Goal: Task Accomplishment & Management: Manage account settings

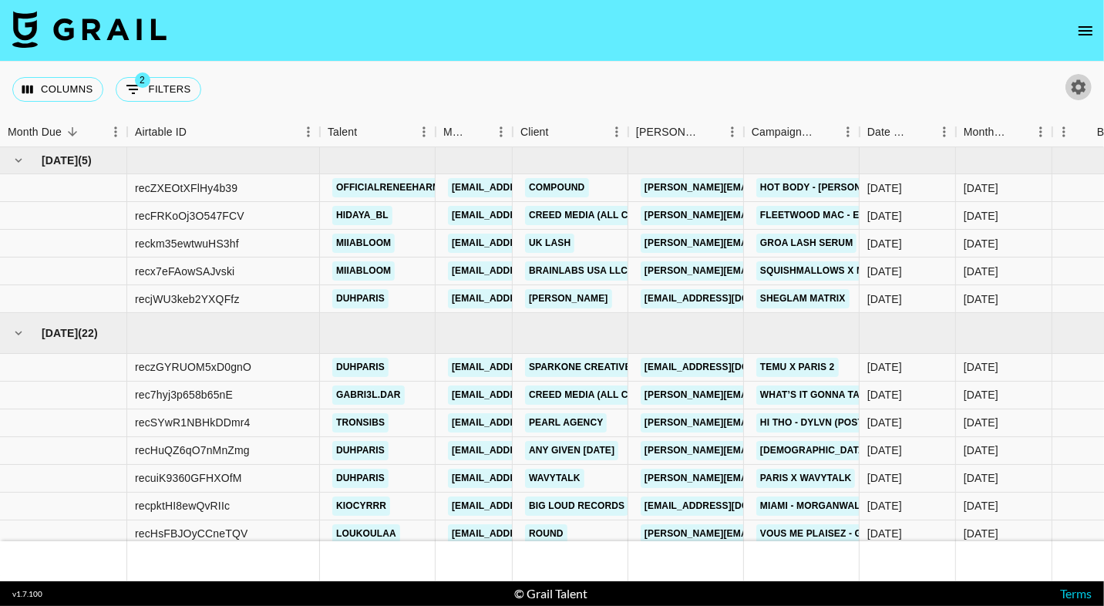
click at [1070, 85] on icon "button" at bounding box center [1078, 87] width 19 height 19
select select "Jun '25"
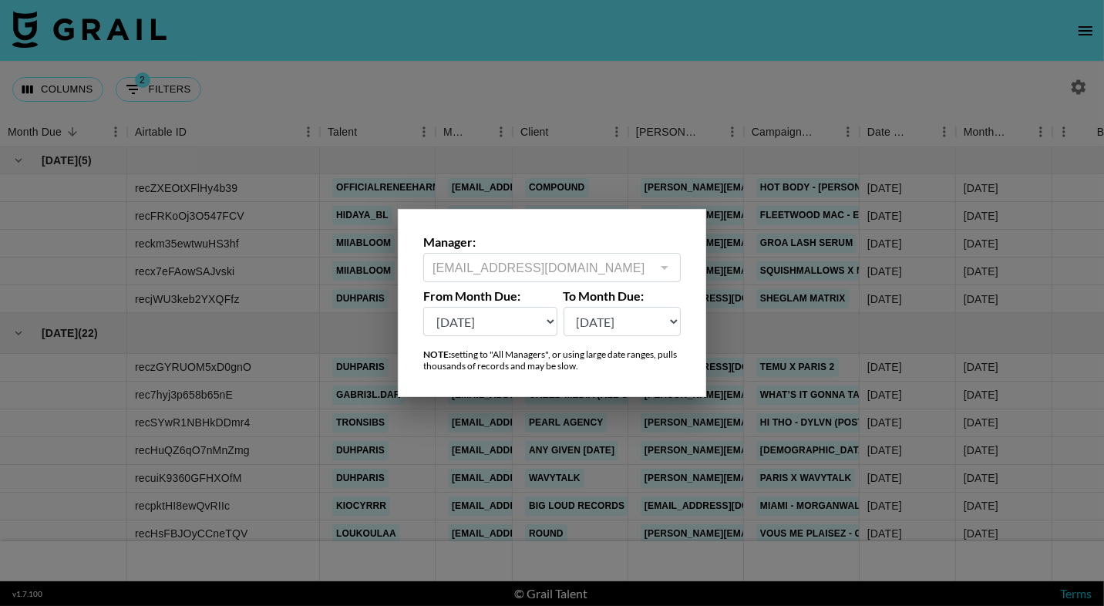
click at [635, 97] on div at bounding box center [552, 303] width 1104 height 606
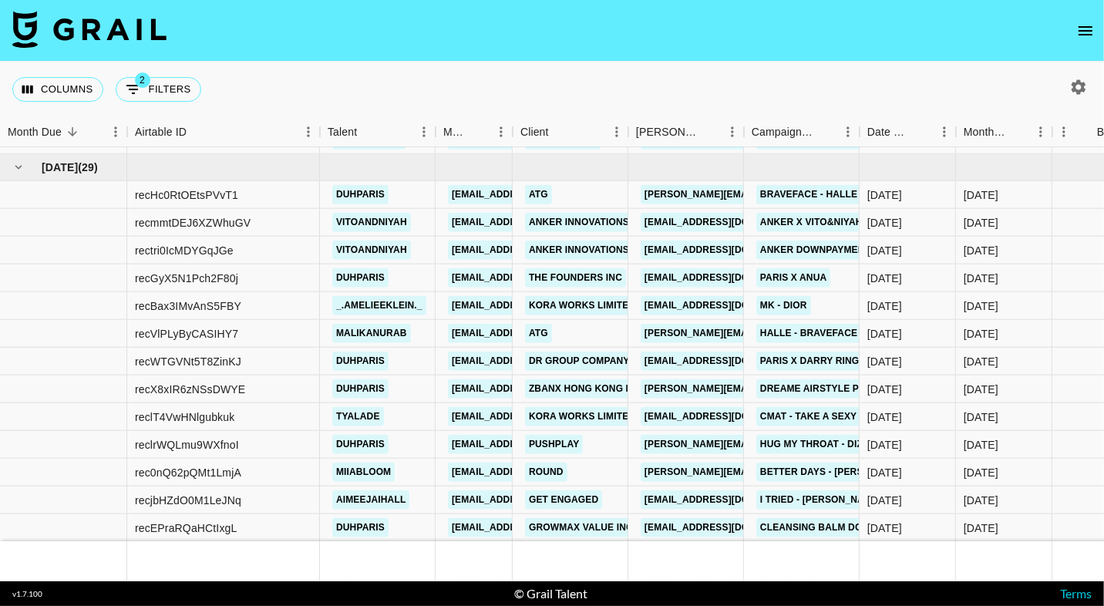
scroll to position [835, 0]
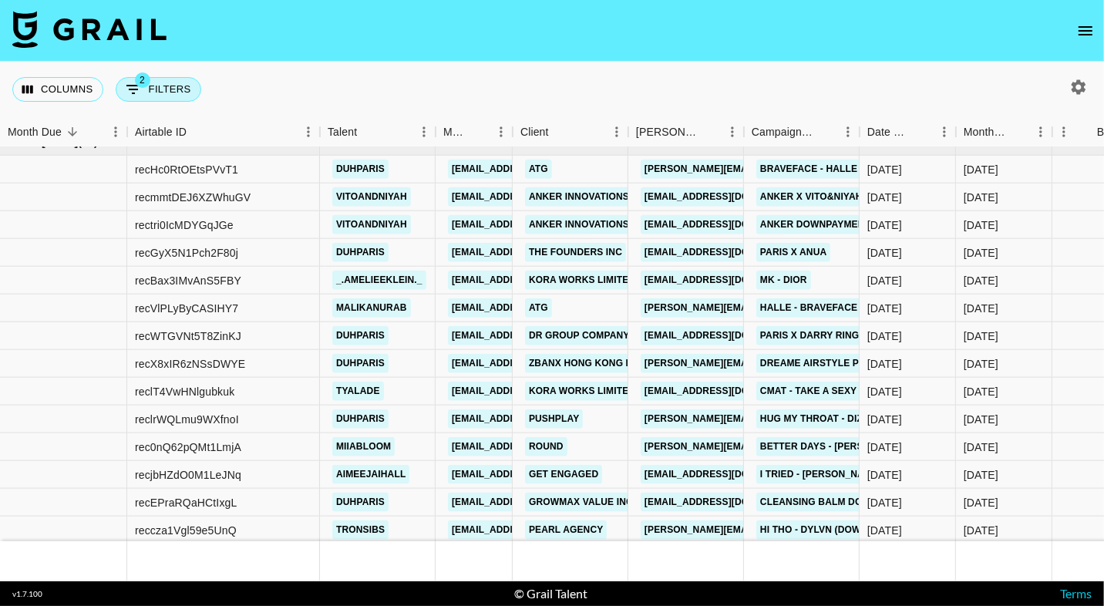
click at [159, 95] on button "2 Filters" at bounding box center [159, 89] width 86 height 25
select select "status"
select select "isNotAnyOf"
select select "status"
select select "isNotAnyOf"
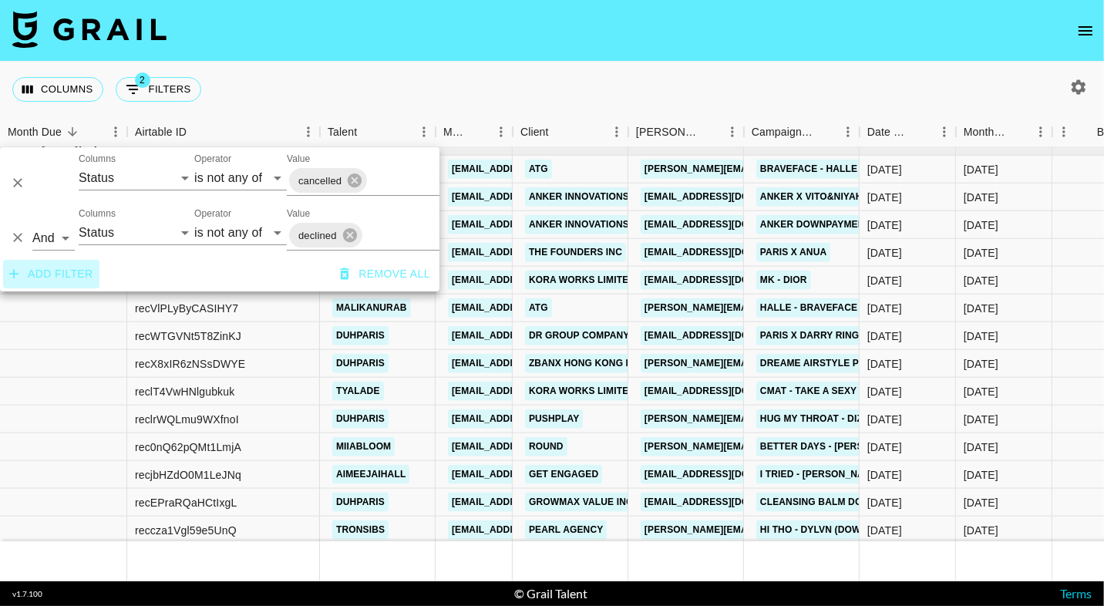
click at [64, 264] on button "Add filter" at bounding box center [51, 274] width 96 height 29
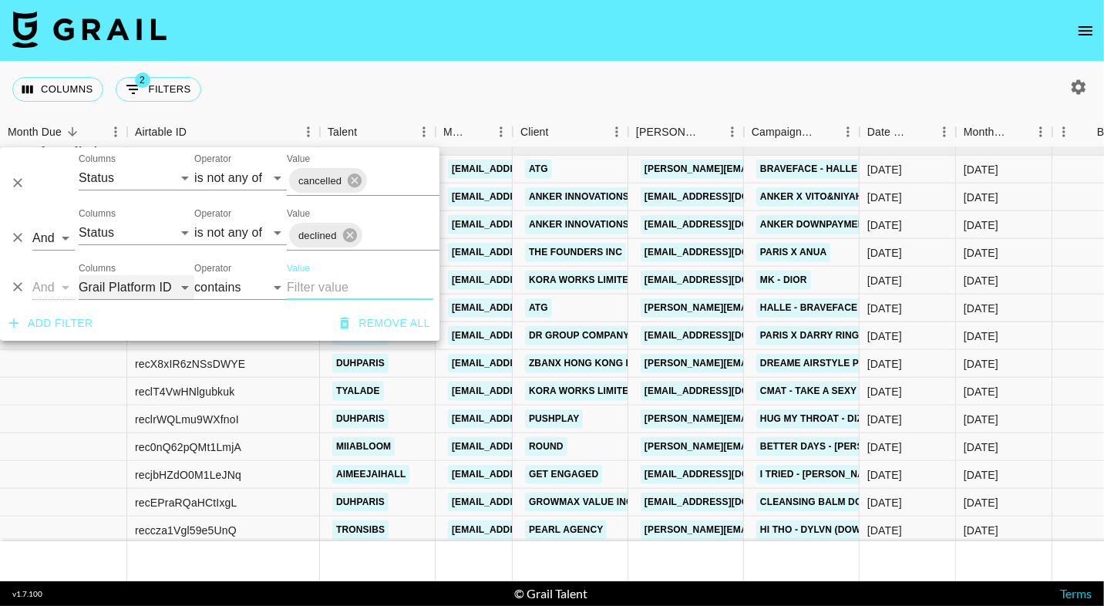
click at [149, 281] on select "Grail Platform ID Airtable ID Talent Manager Client Booker Campaign (Type) Date…" at bounding box center [137, 287] width 116 height 25
select select "talentName"
click at [333, 291] on input "Value" at bounding box center [360, 287] width 146 height 25
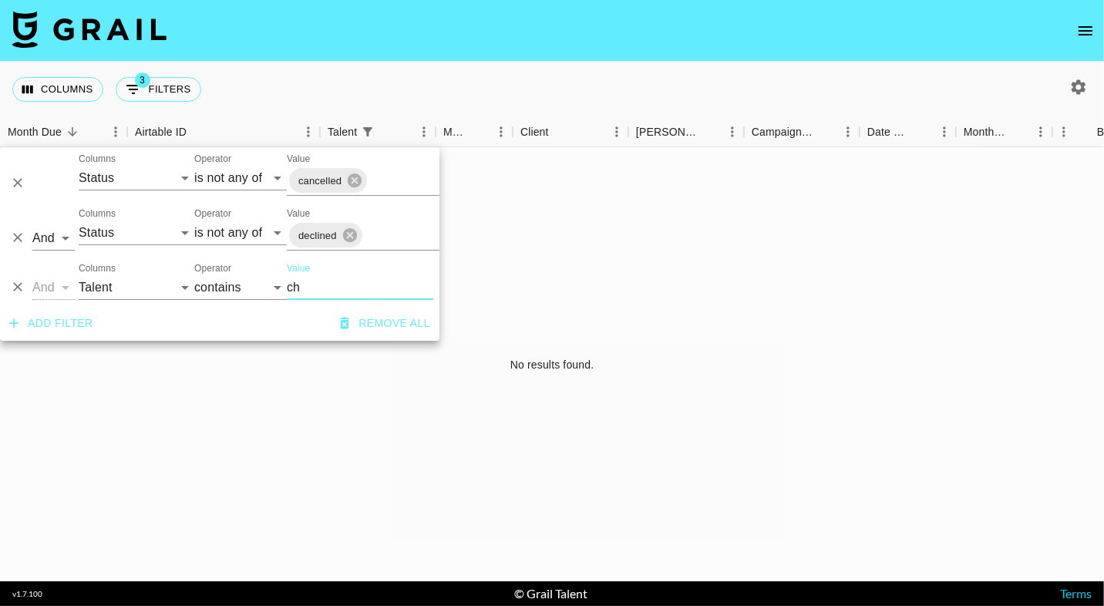
type input "c"
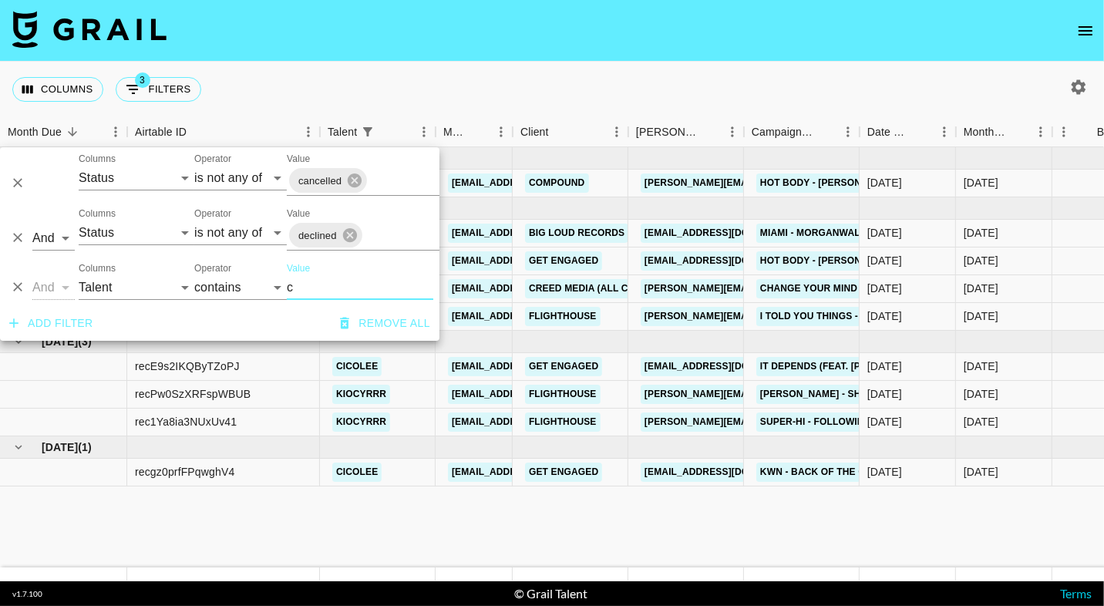
type input "c"
click at [1077, 89] on icon "button" at bounding box center [1078, 87] width 19 height 19
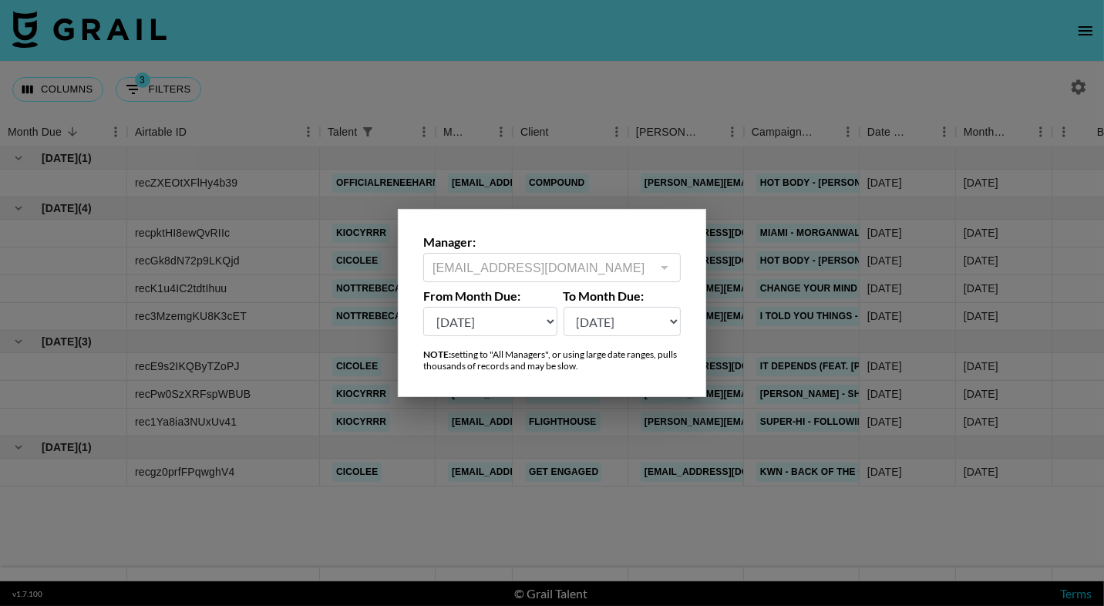
click at [534, 319] on select "Sep '26 Aug '26 Jul '26 Jun '26 May '26 Apr '26 Mar '26 Feb '26 Jan '26 Dec '25…" at bounding box center [490, 321] width 134 height 29
select select "Apr '25"
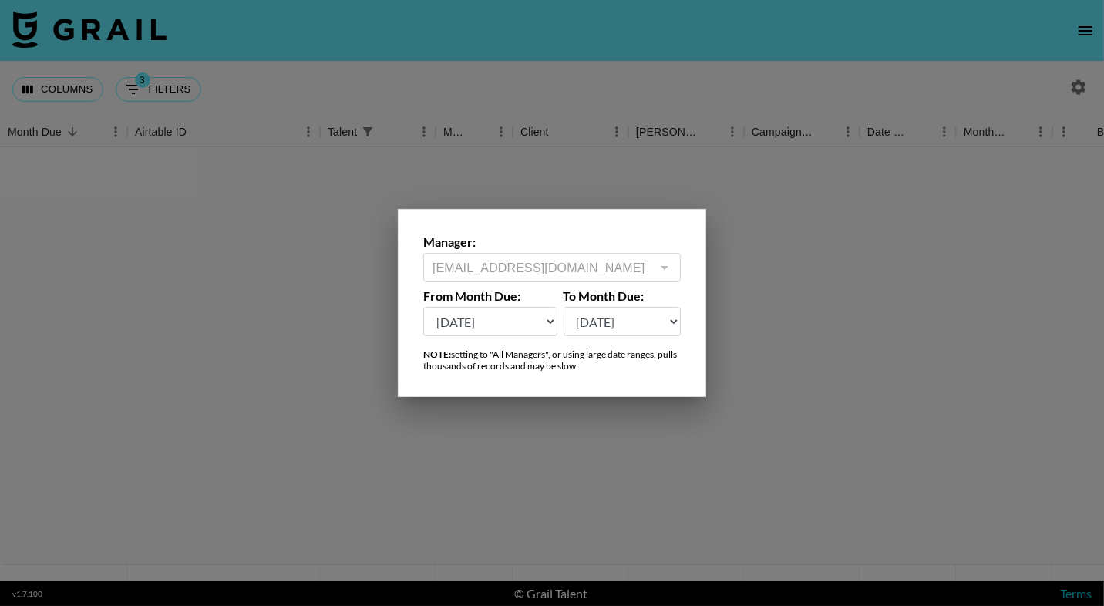
click at [227, 89] on div at bounding box center [552, 303] width 1104 height 606
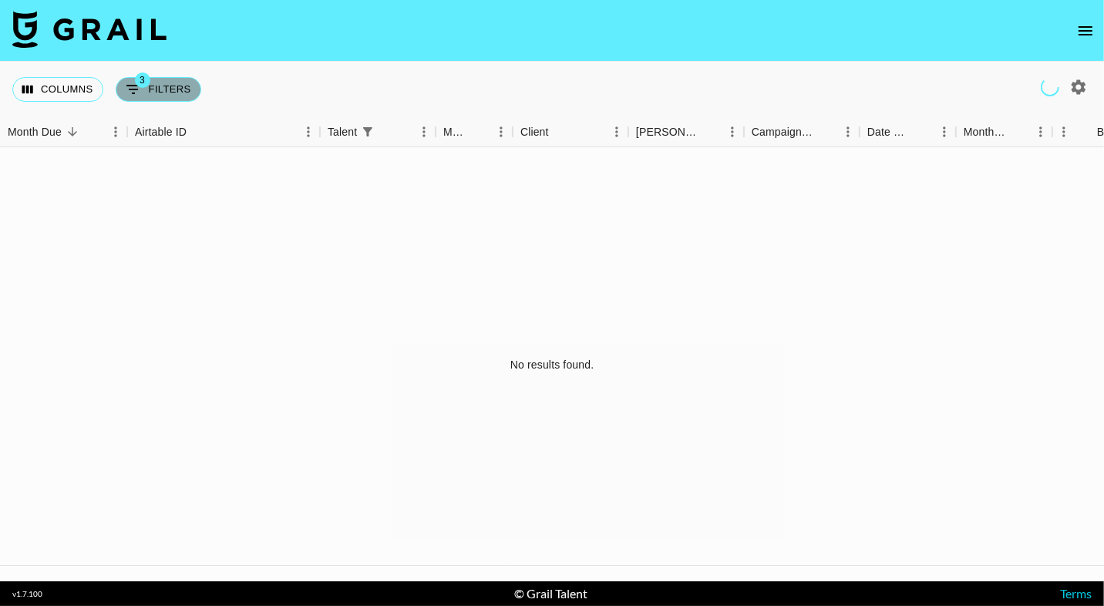
click at [164, 98] on button "3 Filters" at bounding box center [159, 89] width 86 height 25
select select "status"
select select "isNotAnyOf"
select select "status"
select select "isNotAnyOf"
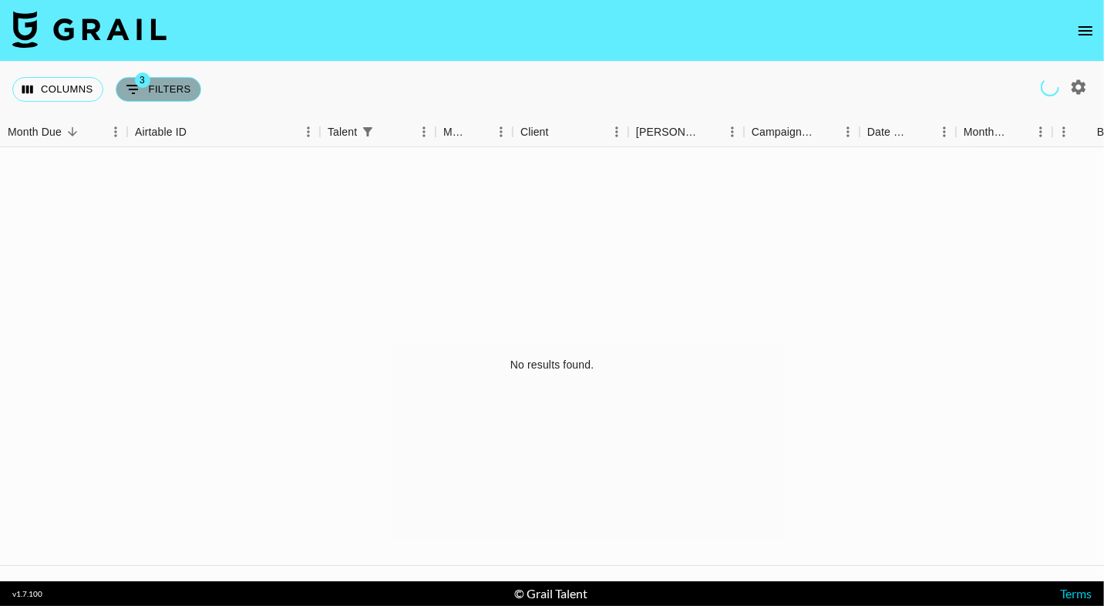
select select "talentName"
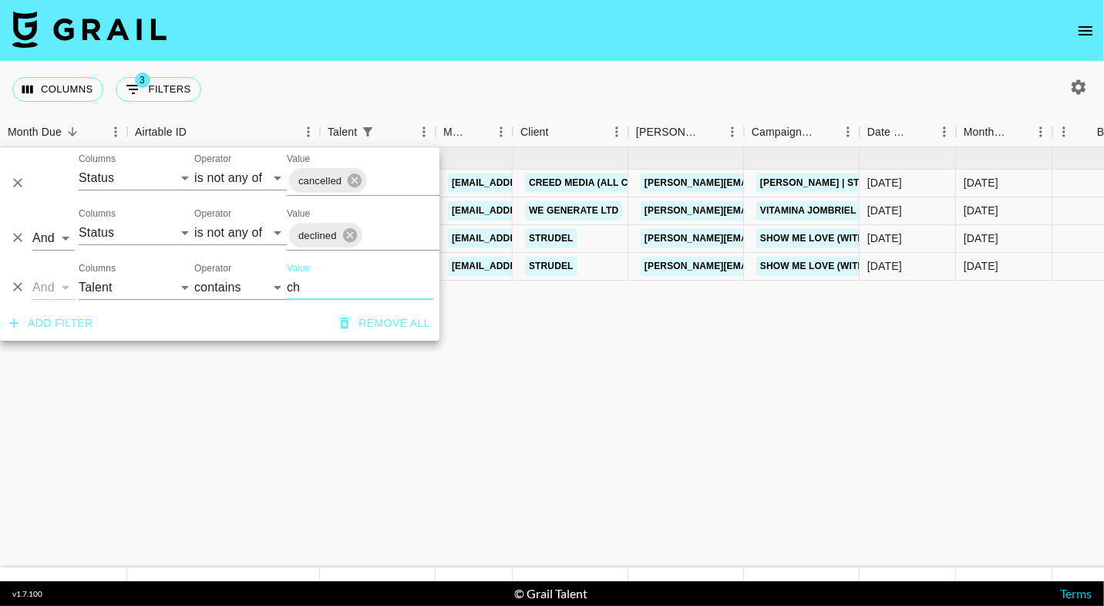
type input "ch"
click at [631, 72] on div "Columns 3 Filters + Booking" at bounding box center [552, 90] width 1104 height 56
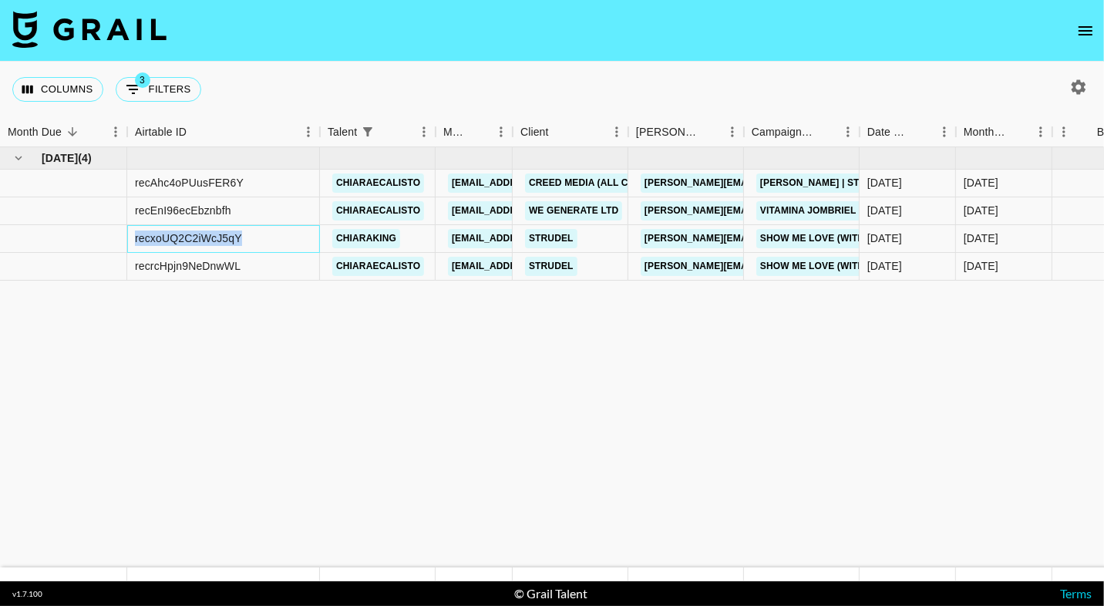
drag, startPoint x: 248, startPoint y: 240, endPoint x: 101, endPoint y: 240, distance: 147.3
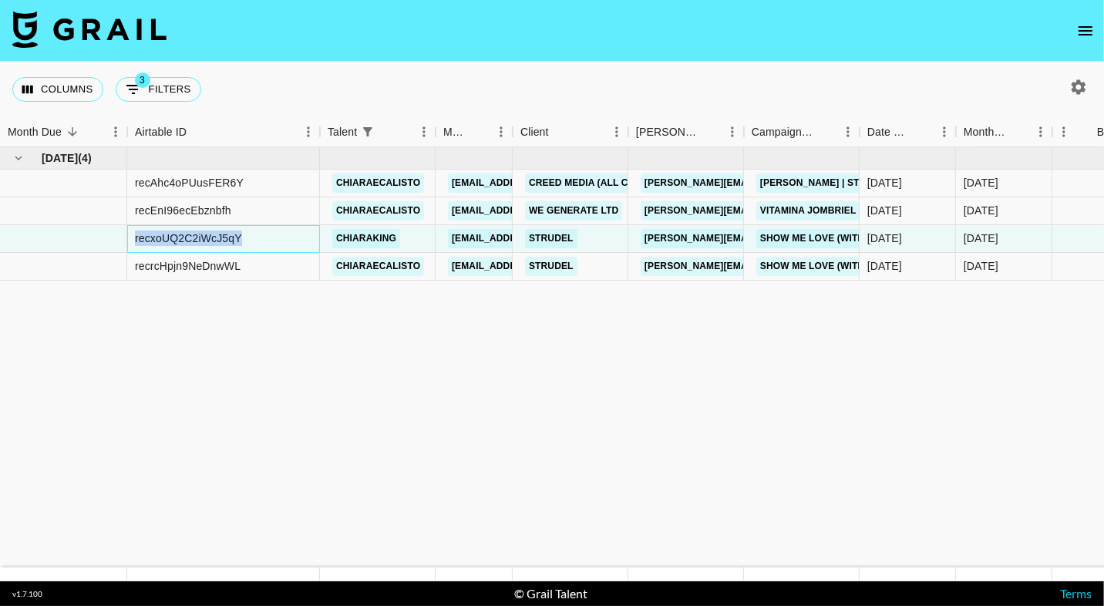
copy div "recxoUQ2C2iWcJ5qY"
click at [163, 80] on button "3 Filters" at bounding box center [159, 89] width 86 height 25
select select "status"
select select "isNotAnyOf"
select select "status"
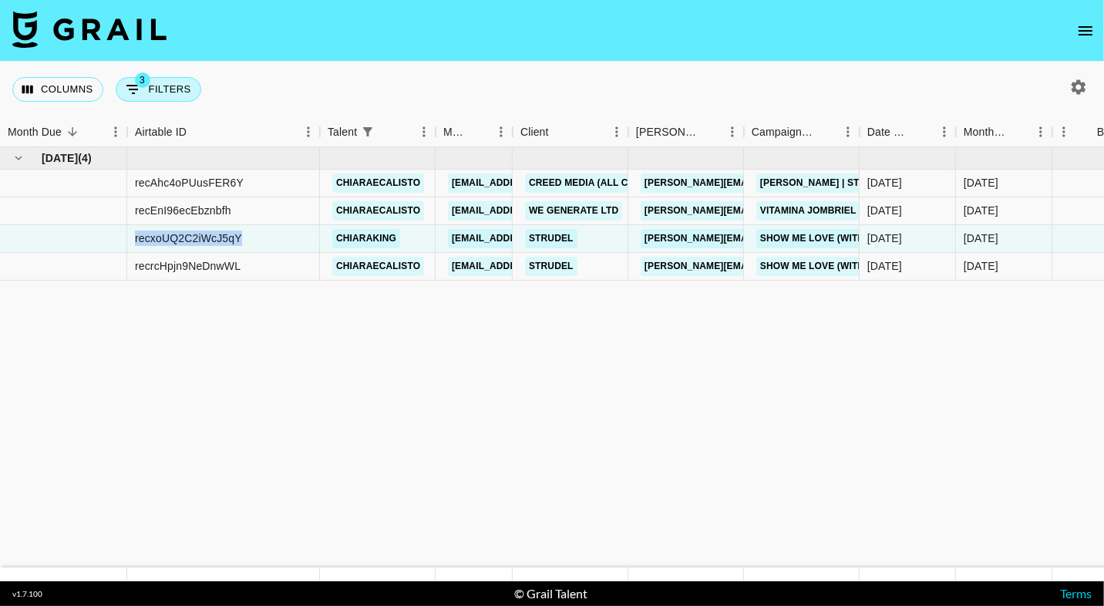
select select "isNotAnyOf"
select select "talentName"
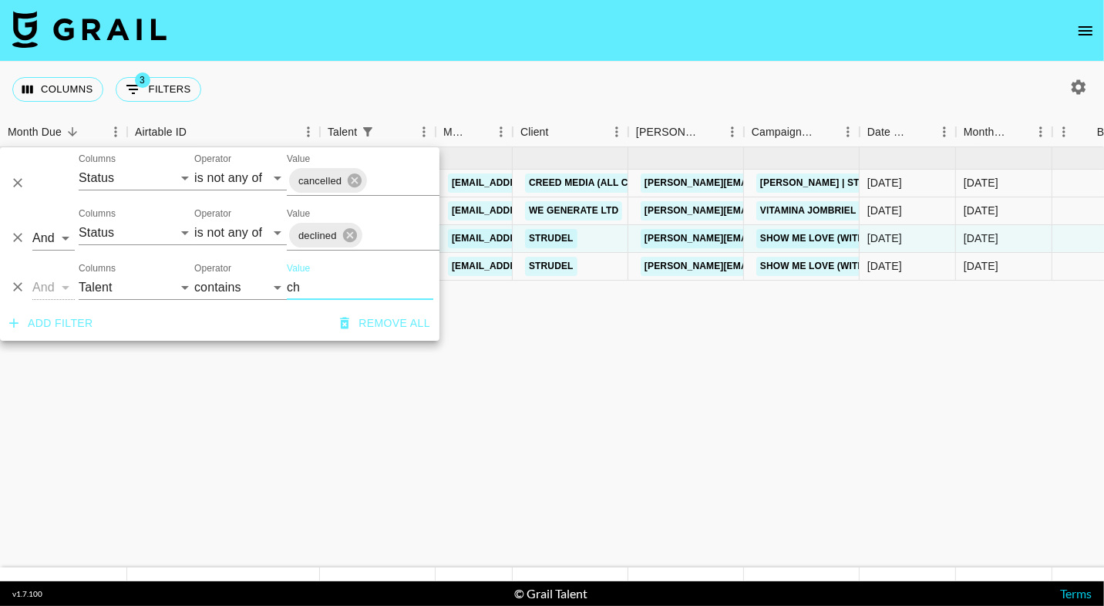
click at [19, 290] on icon "Delete" at bounding box center [17, 287] width 15 height 15
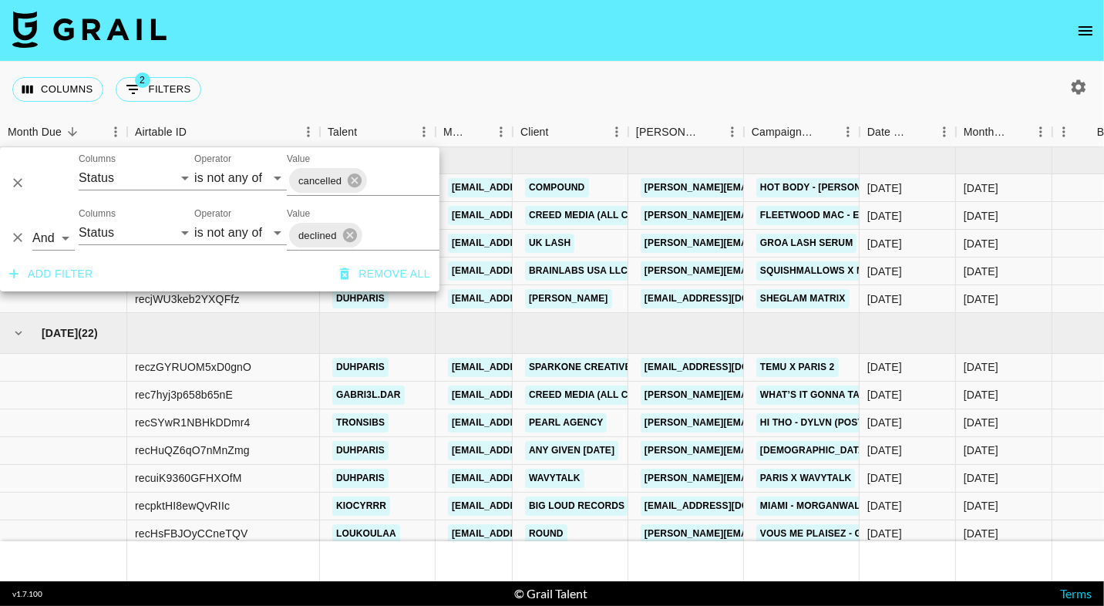
click at [278, 79] on div "Columns 2 Filters + Booking" at bounding box center [552, 90] width 1104 height 56
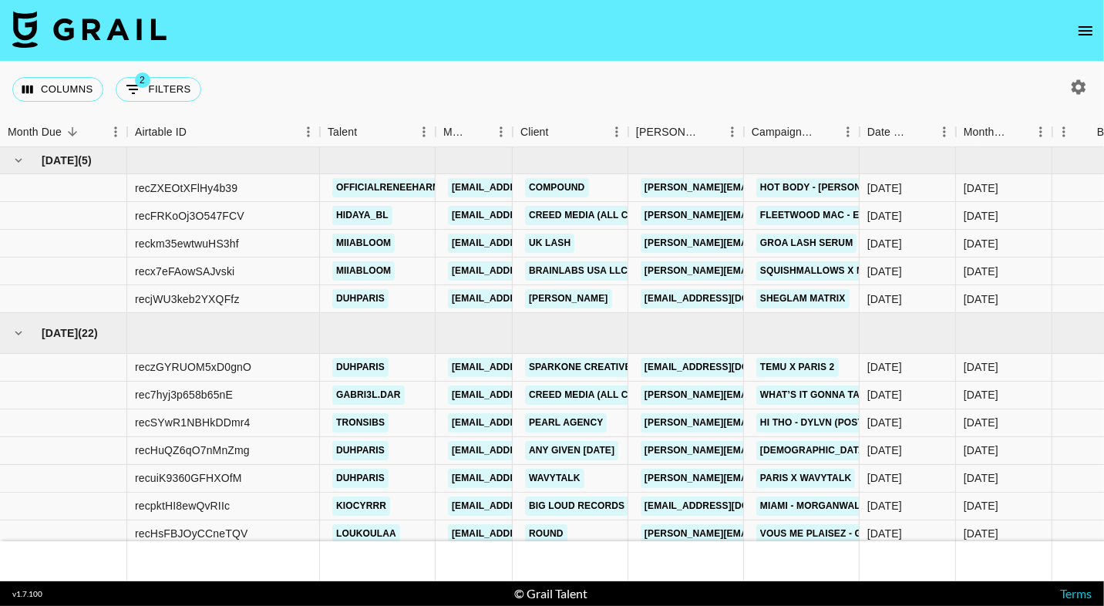
click at [1066, 49] on nav at bounding box center [552, 31] width 1104 height 62
click at [1089, 34] on icon "open drawer" at bounding box center [1086, 30] width 14 height 9
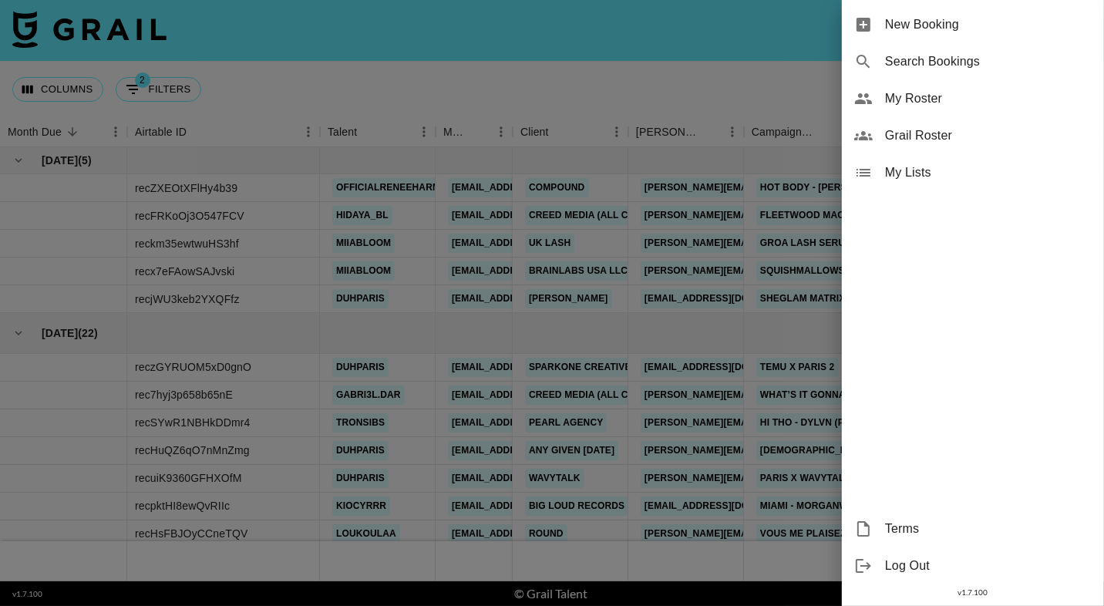
click at [1019, 106] on span "My Roster" at bounding box center [988, 98] width 207 height 19
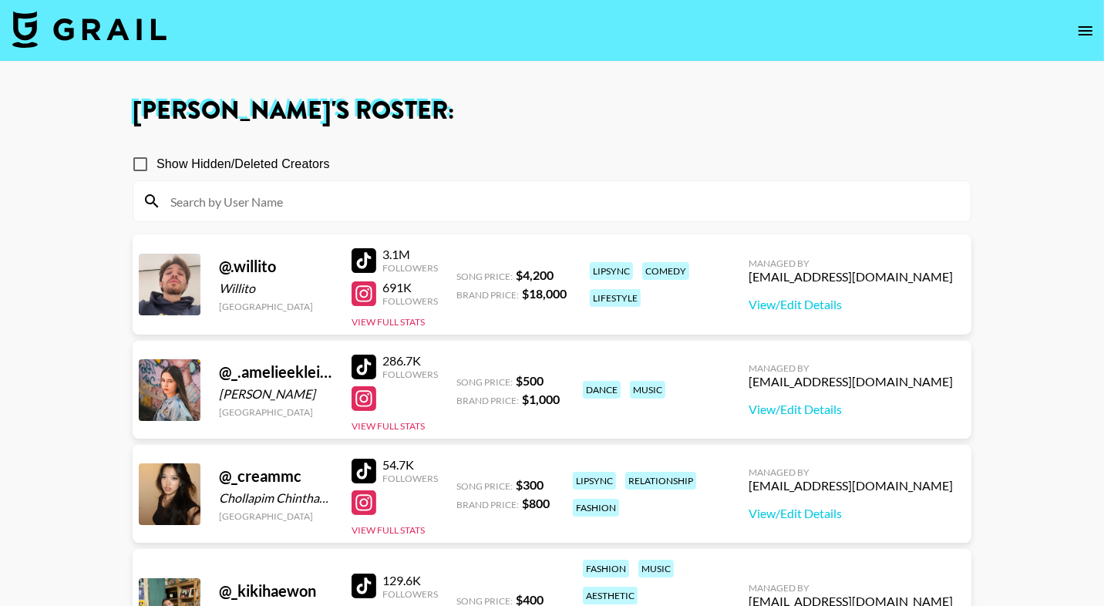
click at [832, 198] on input at bounding box center [561, 201] width 800 height 25
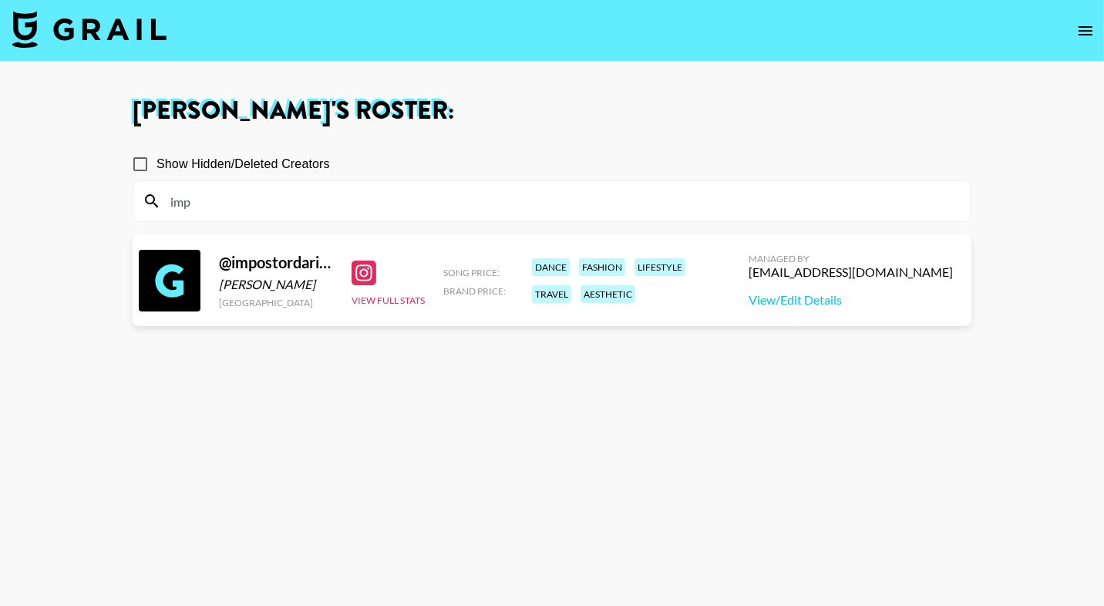
type input "imp"
click at [227, 164] on span "Show Hidden/Deleted Creators" at bounding box center [243, 164] width 173 height 19
click at [157, 164] on input "Show Hidden/Deleted Creators" at bounding box center [140, 164] width 32 height 32
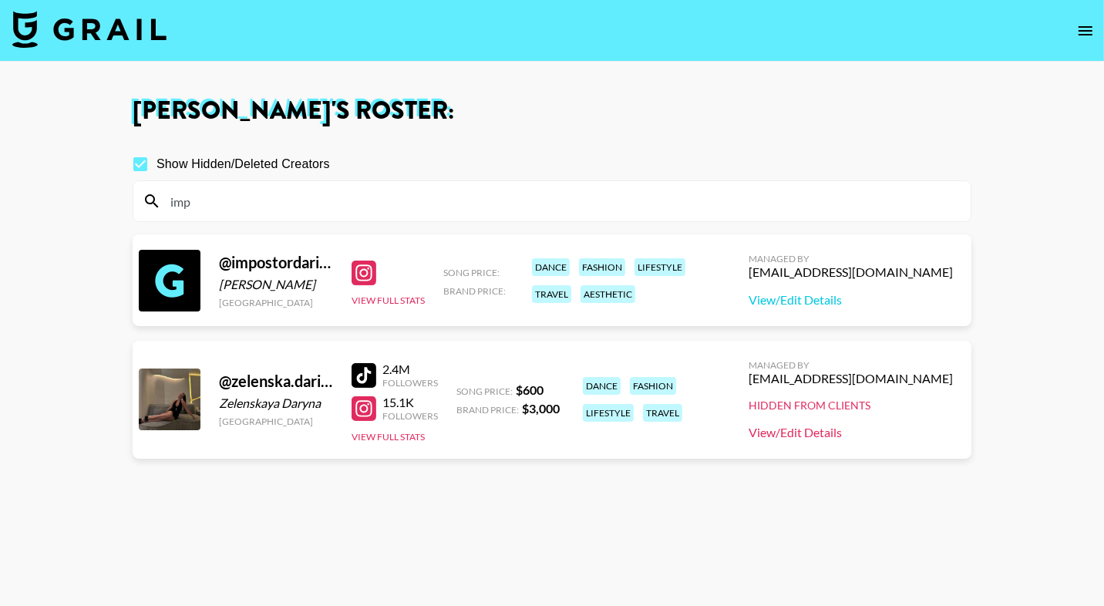
click at [844, 430] on link "View/Edit Details" at bounding box center [851, 432] width 204 height 15
click at [353, 375] on div at bounding box center [364, 375] width 25 height 25
click at [874, 433] on link "View/Edit Details" at bounding box center [851, 432] width 204 height 15
click at [375, 267] on div at bounding box center [364, 273] width 25 height 25
click at [822, 296] on link "View/Edit Details" at bounding box center [851, 299] width 204 height 15
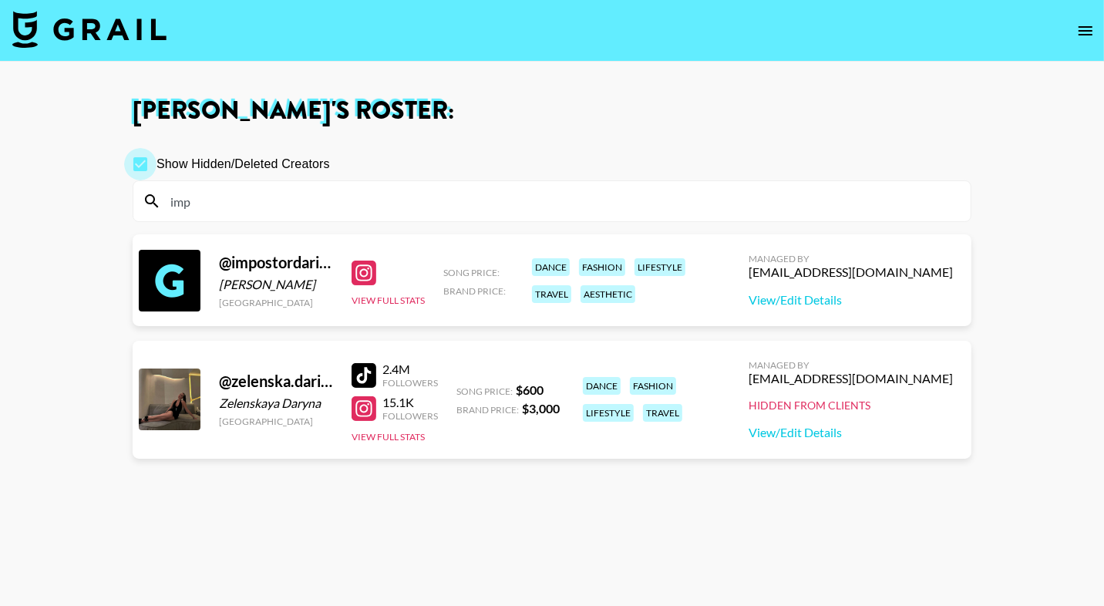
click at [141, 165] on input "Show Hidden/Deleted Creators" at bounding box center [140, 164] width 32 height 32
checkbox input "false"
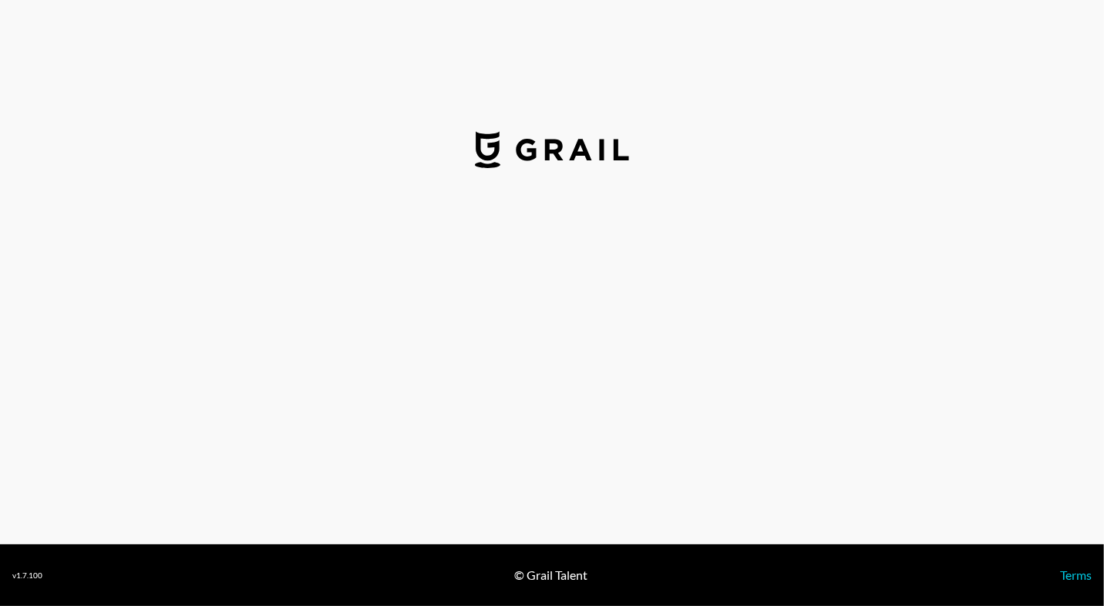
select select "USD"
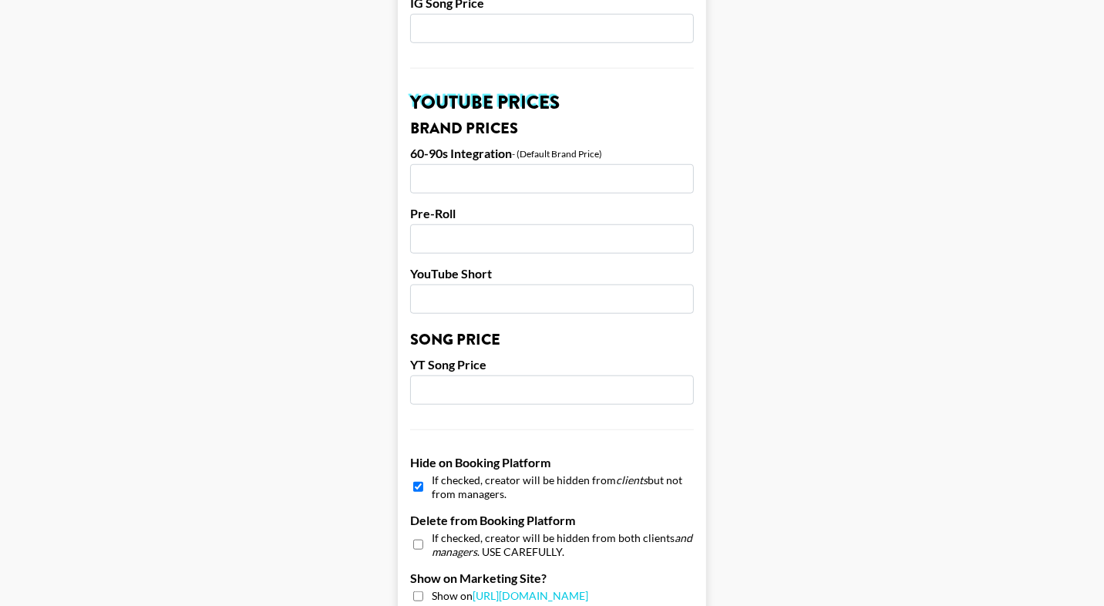
scroll to position [1218, 0]
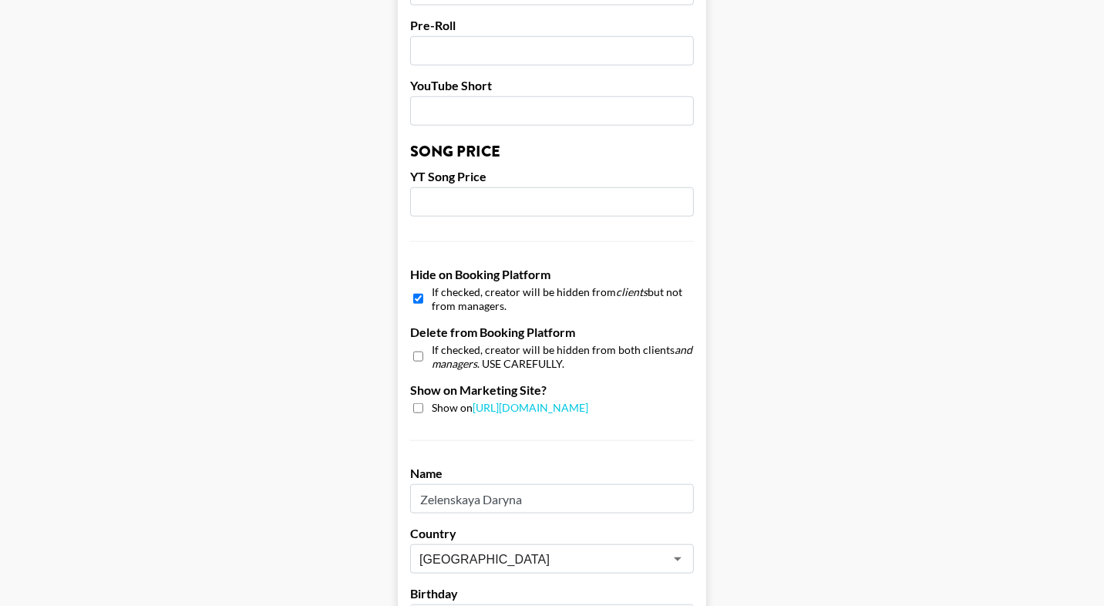
click at [419, 297] on input "checkbox" at bounding box center [418, 299] width 10 height 22
checkbox input "false"
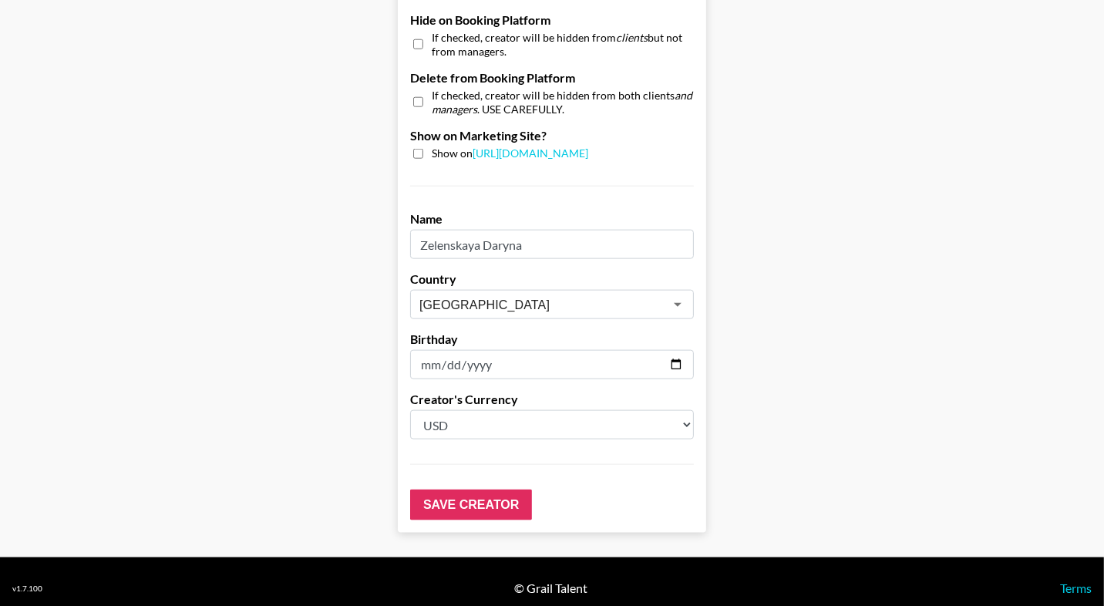
scroll to position [1482, 0]
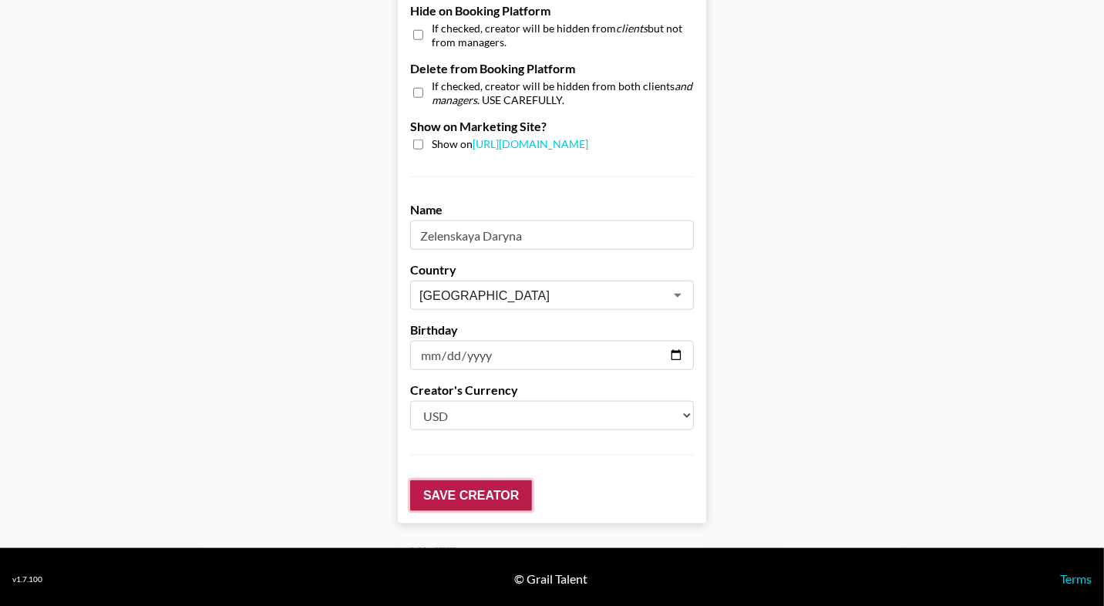
click at [449, 497] on input "Save Creator" at bounding box center [471, 495] width 122 height 31
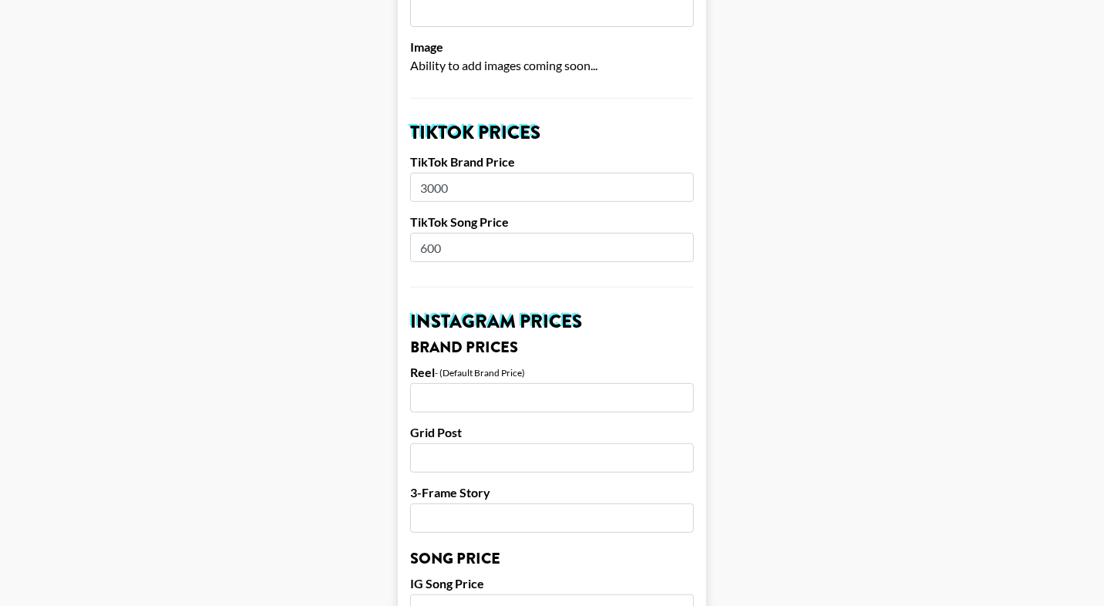
scroll to position [0, 0]
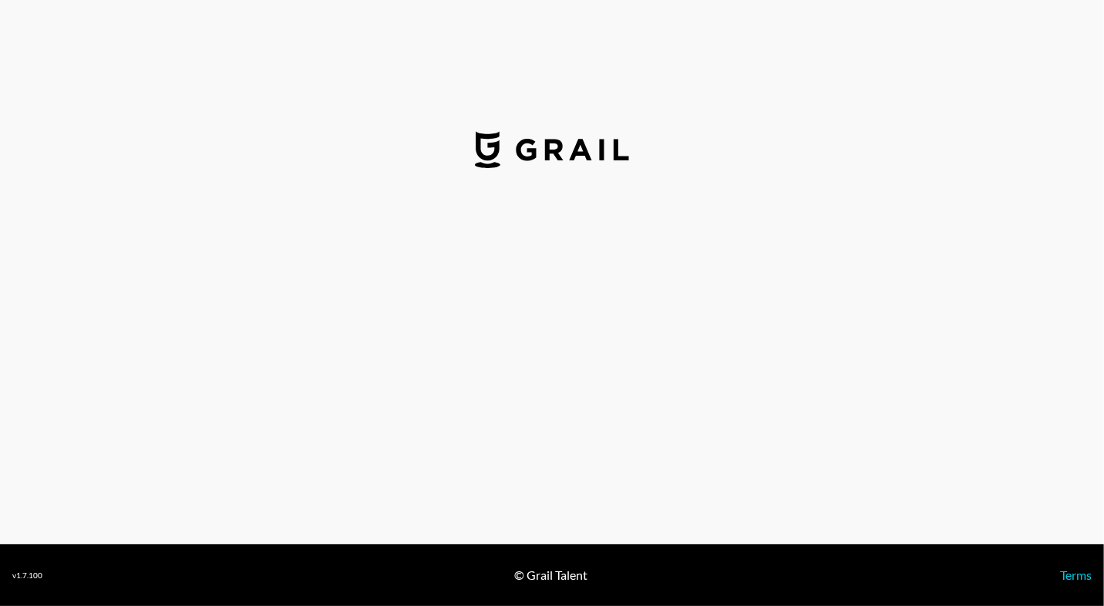
select select "USD"
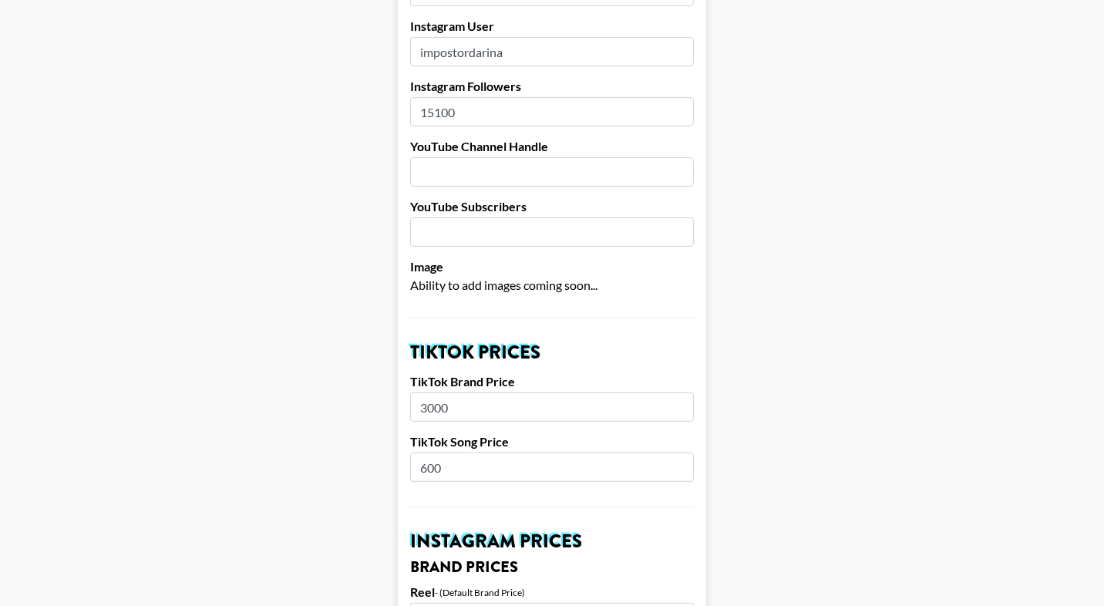
scroll to position [336, 0]
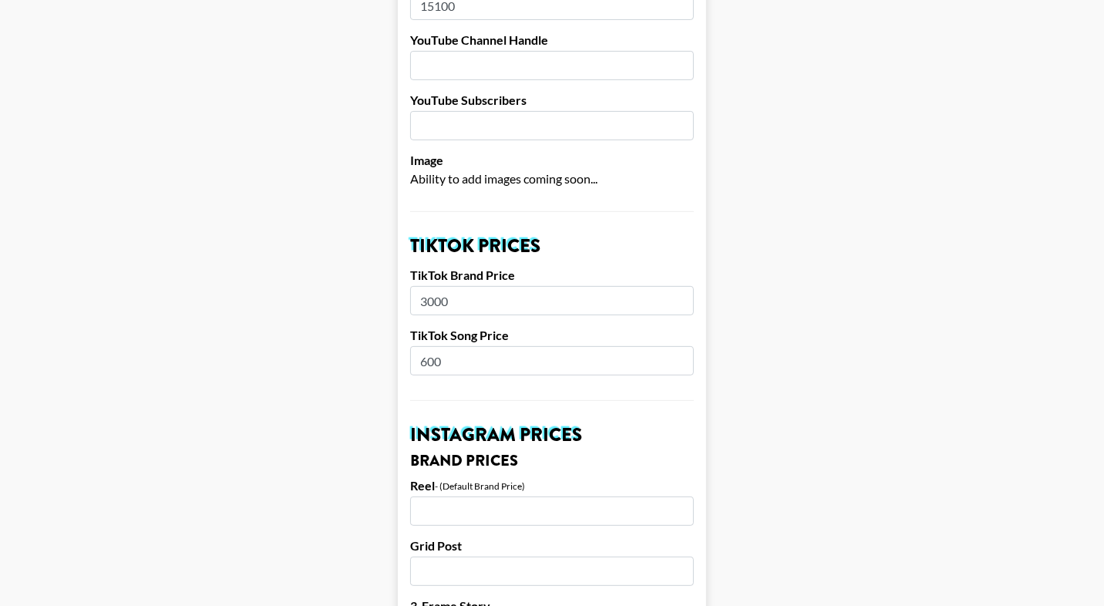
drag, startPoint x: 437, startPoint y: 359, endPoint x: 389, endPoint y: 359, distance: 47.8
drag, startPoint x: 467, startPoint y: 359, endPoint x: 386, endPoint y: 359, distance: 81.0
type input "500"
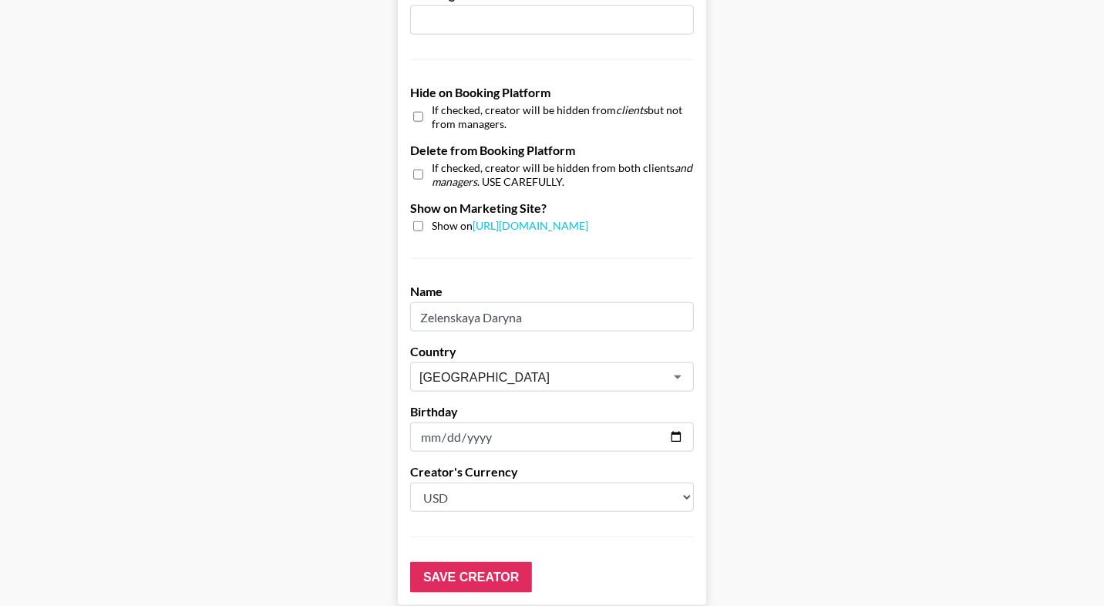
scroll to position [1482, 0]
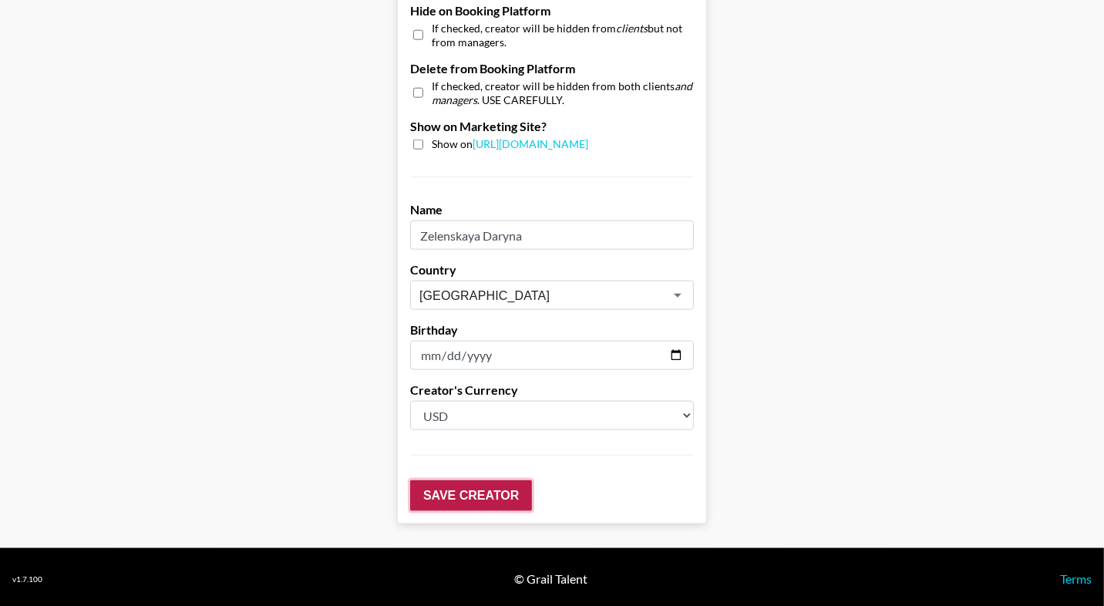
click at [510, 484] on input "Save Creator" at bounding box center [471, 495] width 122 height 31
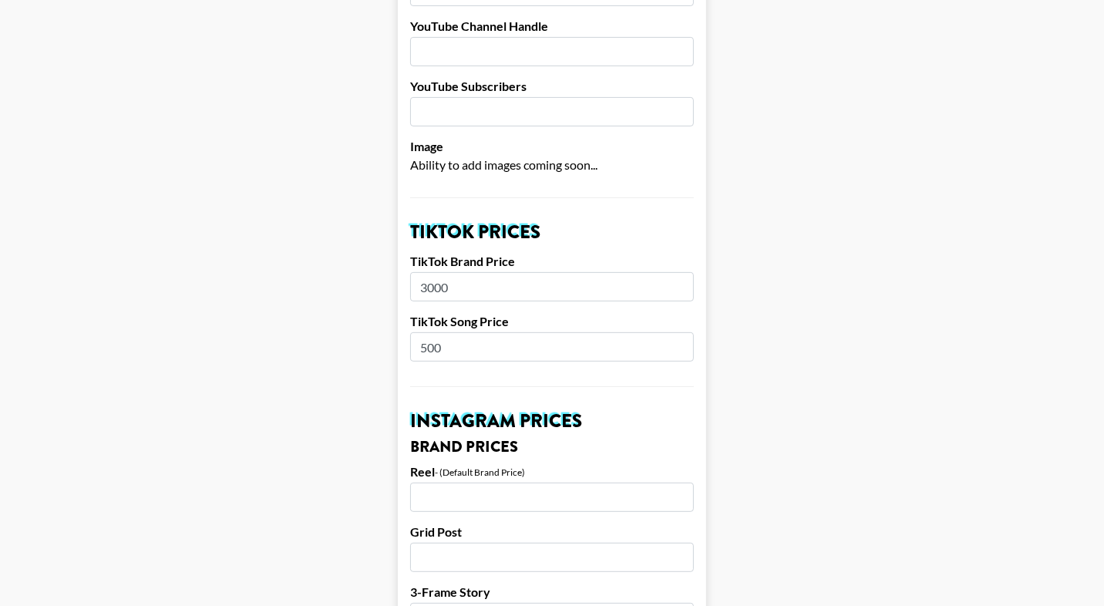
scroll to position [0, 0]
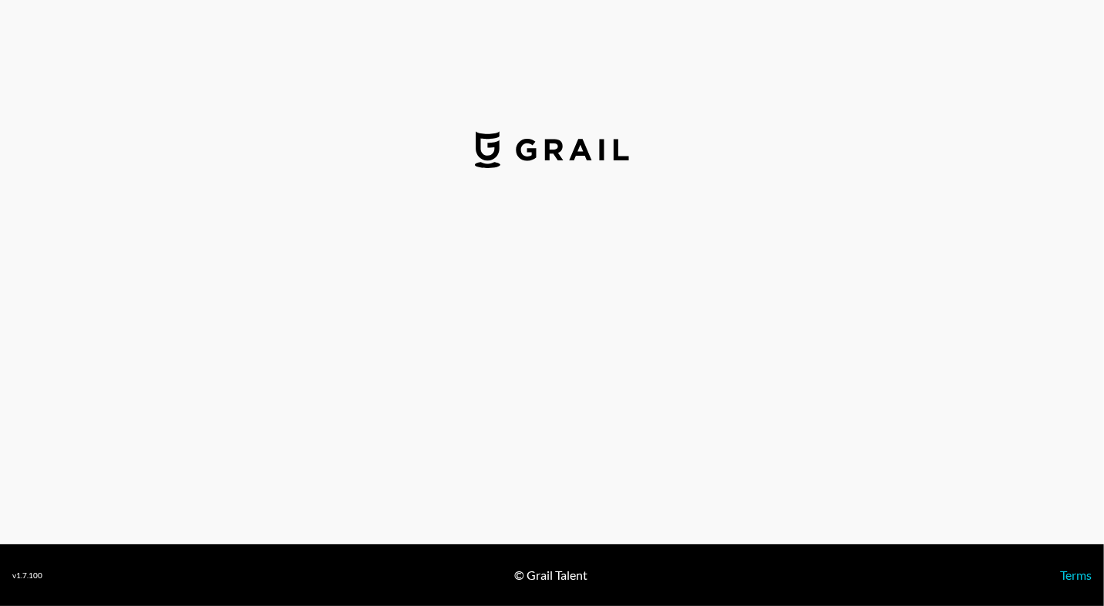
select select "USD"
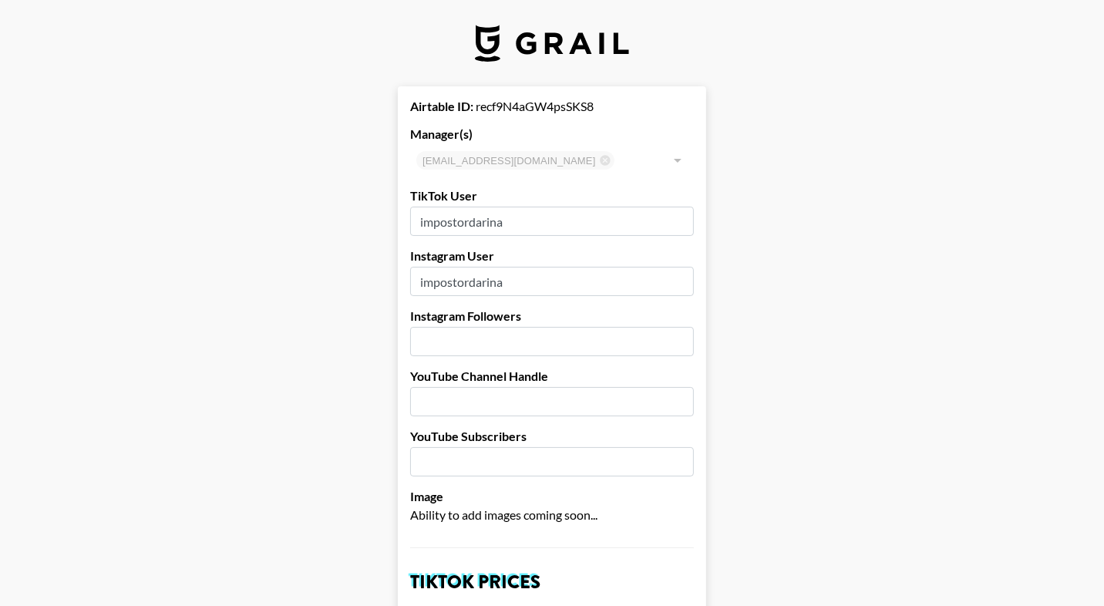
click at [567, 346] on input "number" at bounding box center [552, 341] width 284 height 29
type input "37500"
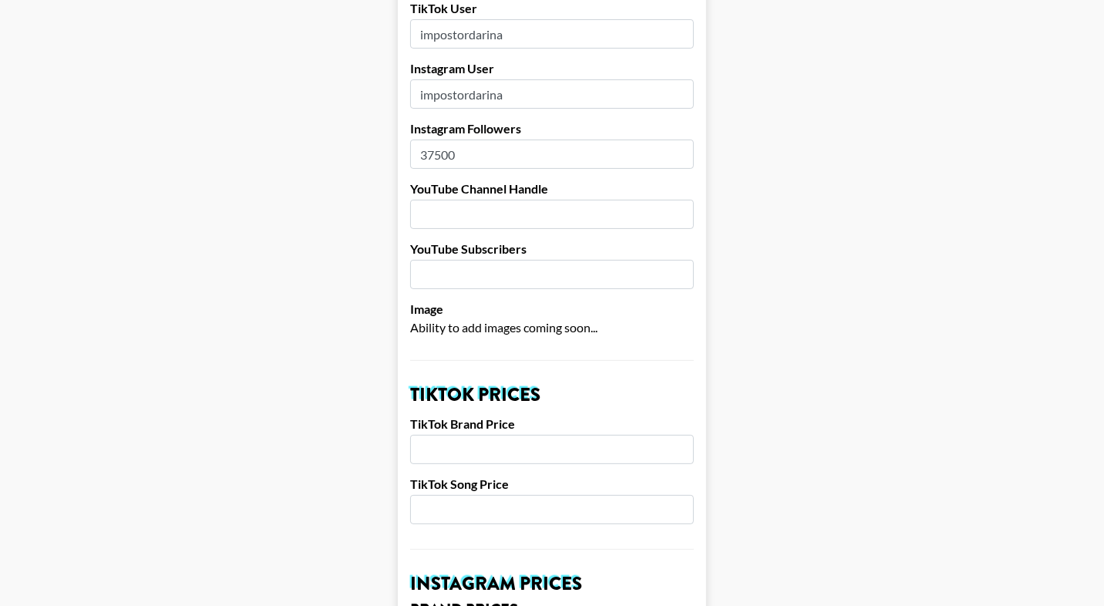
scroll to position [308, 0]
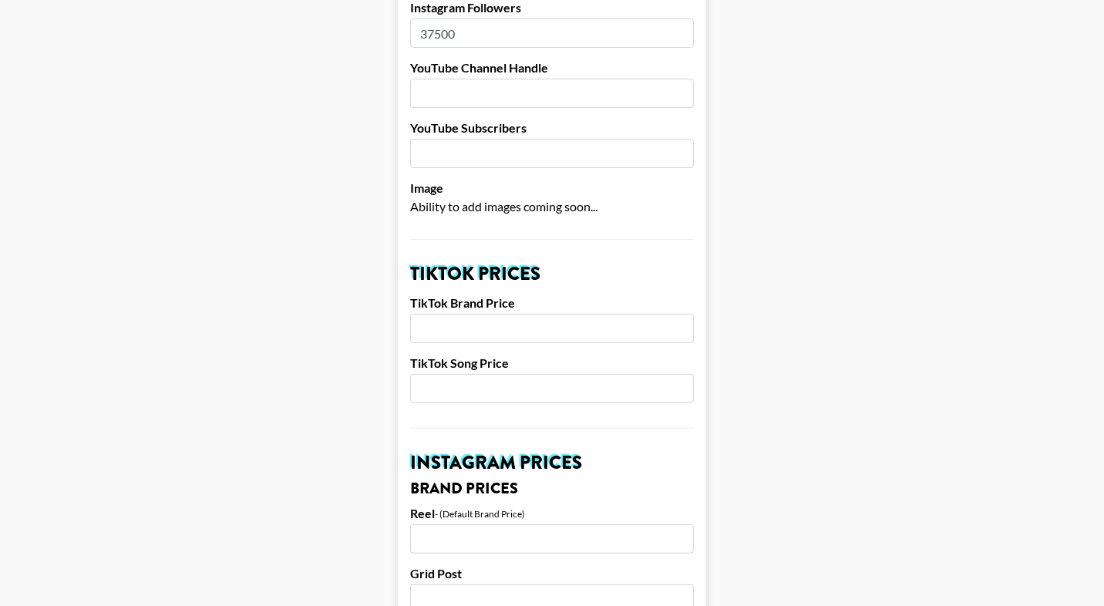
click at [436, 337] on input "number" at bounding box center [552, 328] width 284 height 29
drag, startPoint x: 480, startPoint y: 338, endPoint x: 398, endPoint y: 322, distance: 84.1
type input "1500"
click at [447, 380] on input "number" at bounding box center [552, 388] width 284 height 29
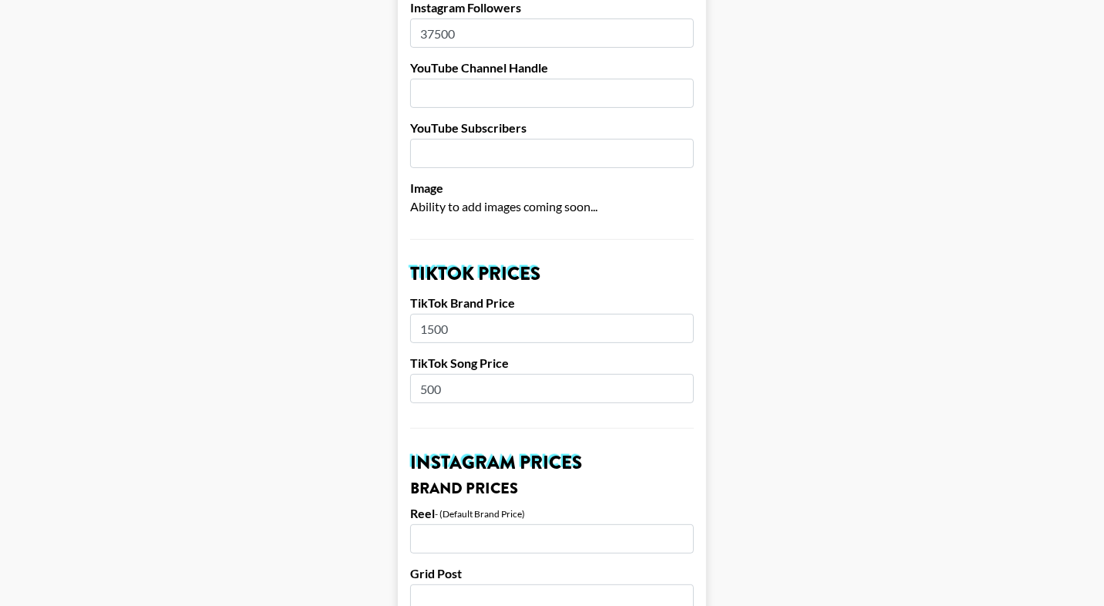
type input "500"
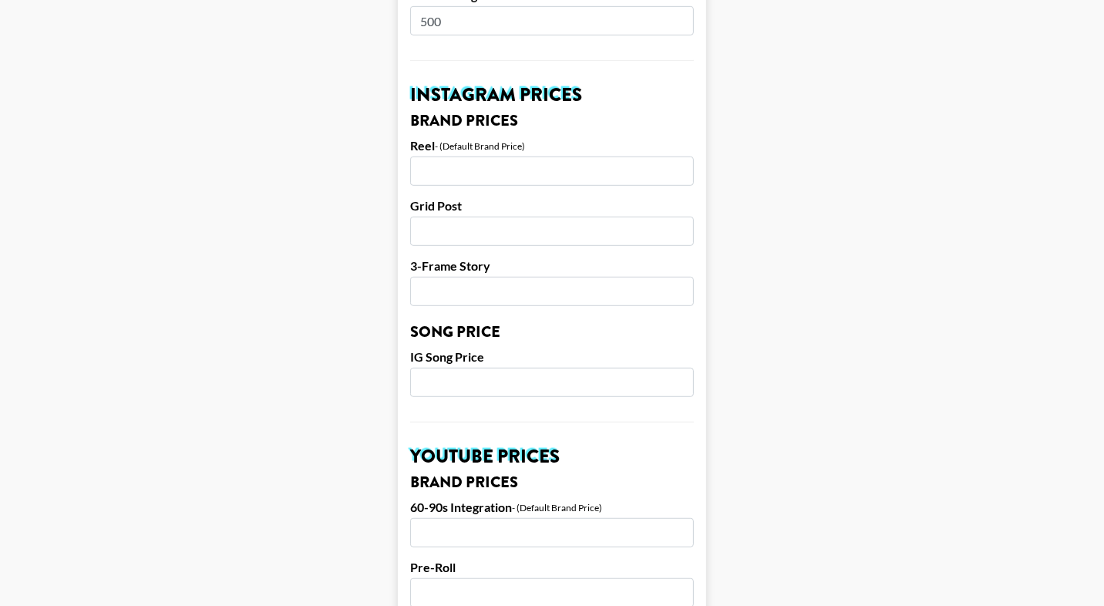
scroll to position [729, 0]
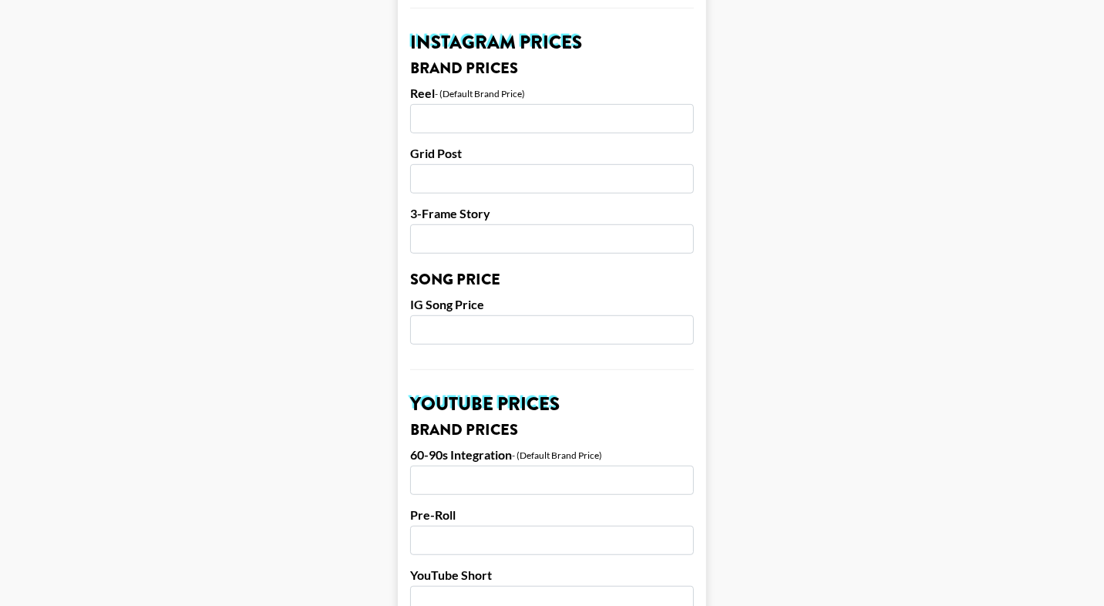
click at [492, 117] on input "number" at bounding box center [552, 118] width 284 height 29
click at [436, 107] on input "number" at bounding box center [552, 118] width 284 height 29
type input "1500"
click at [483, 180] on input "number" at bounding box center [552, 178] width 284 height 29
type input "1200"
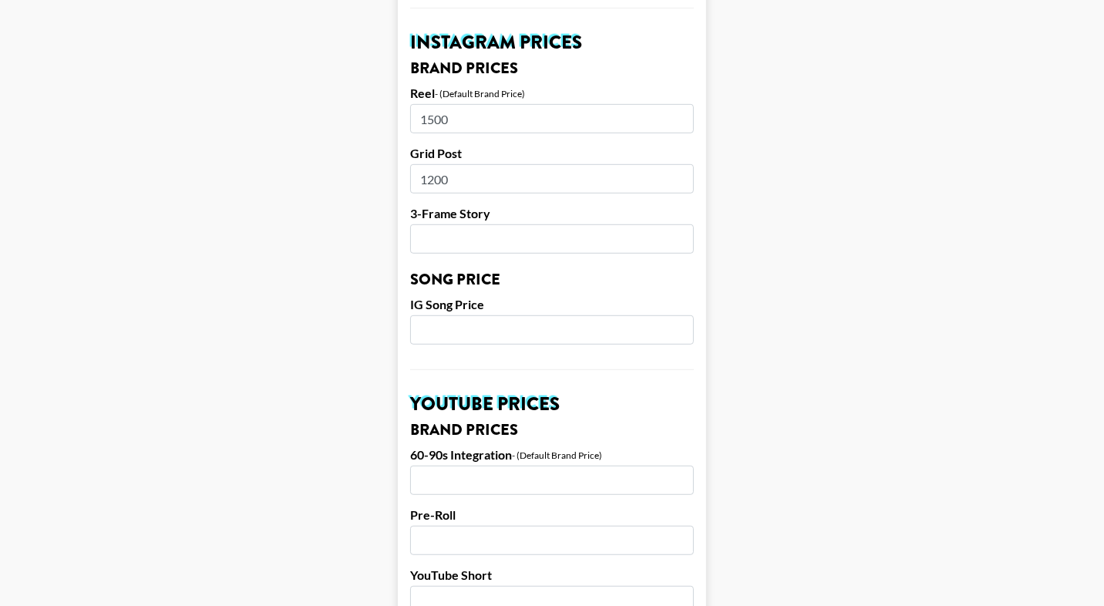
click at [490, 231] on input "number" at bounding box center [552, 238] width 284 height 29
type input "400"
click at [480, 330] on input "number" at bounding box center [552, 329] width 284 height 29
type input "500"
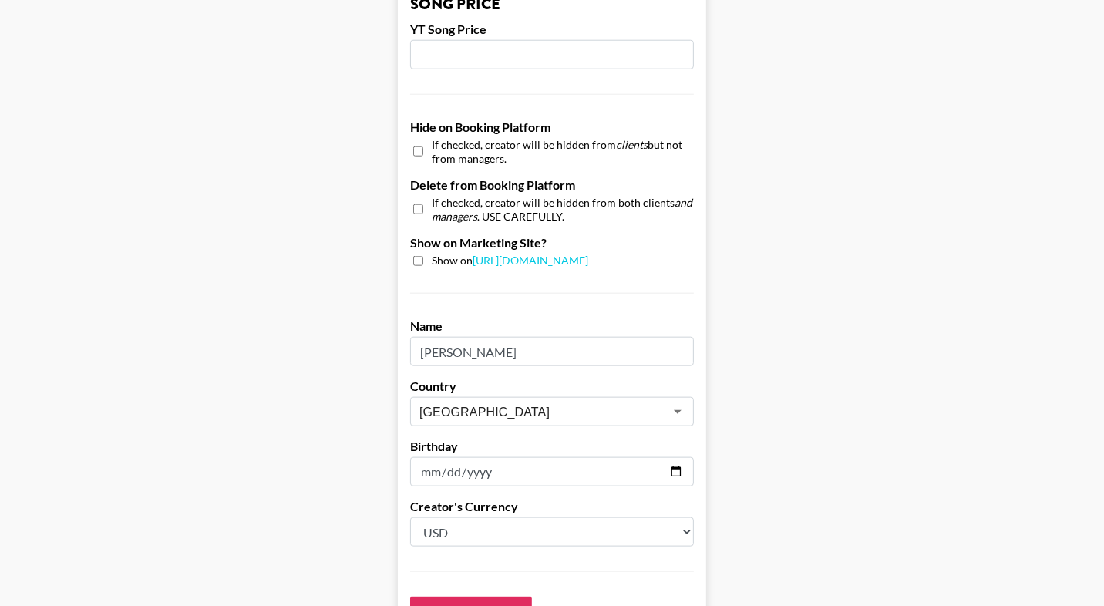
scroll to position [1435, 0]
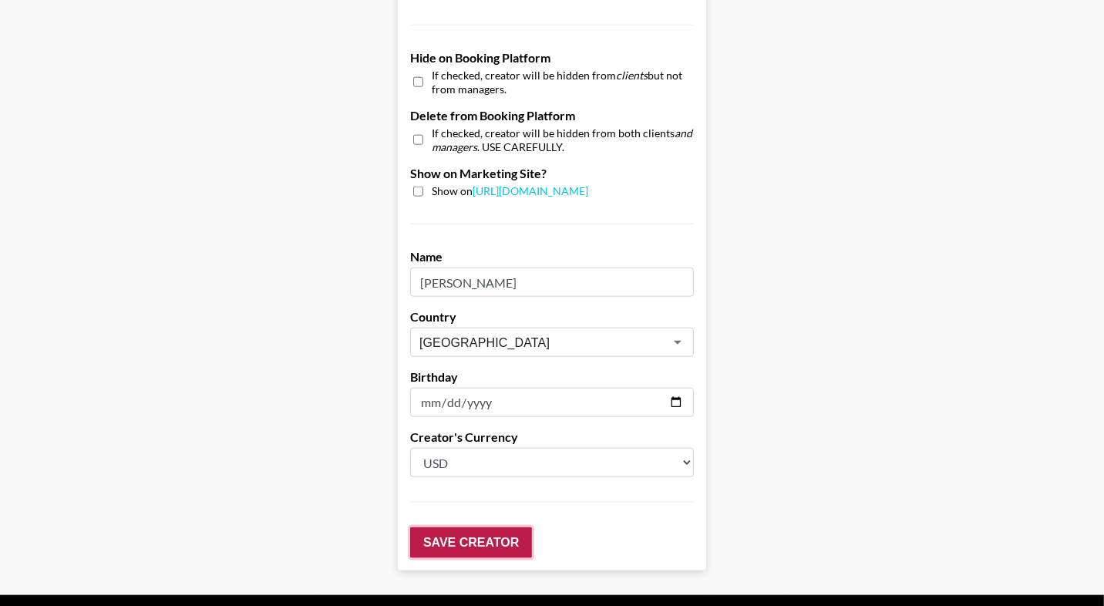
click at [468, 534] on input "Save Creator" at bounding box center [471, 542] width 122 height 31
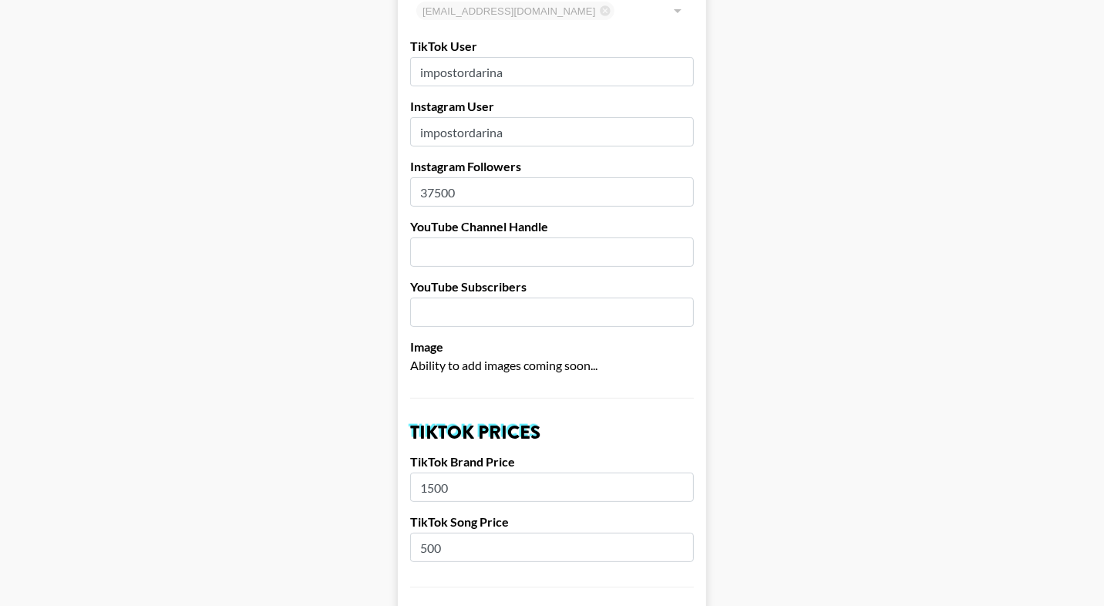
scroll to position [0, 0]
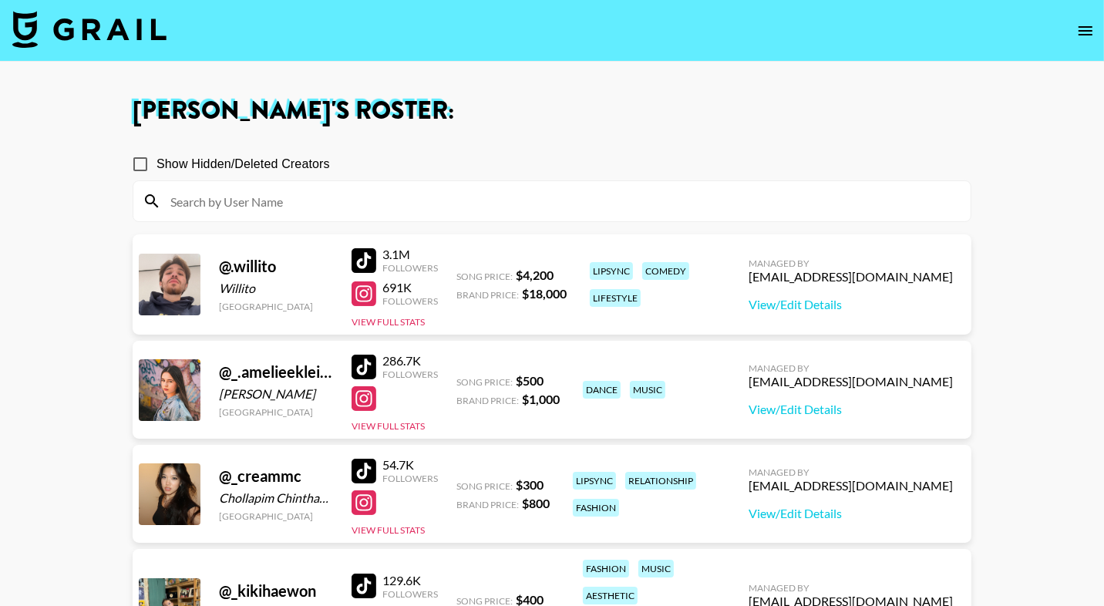
click at [274, 213] on div at bounding box center [551, 201] width 837 height 40
click at [288, 206] on input at bounding box center [561, 201] width 800 height 25
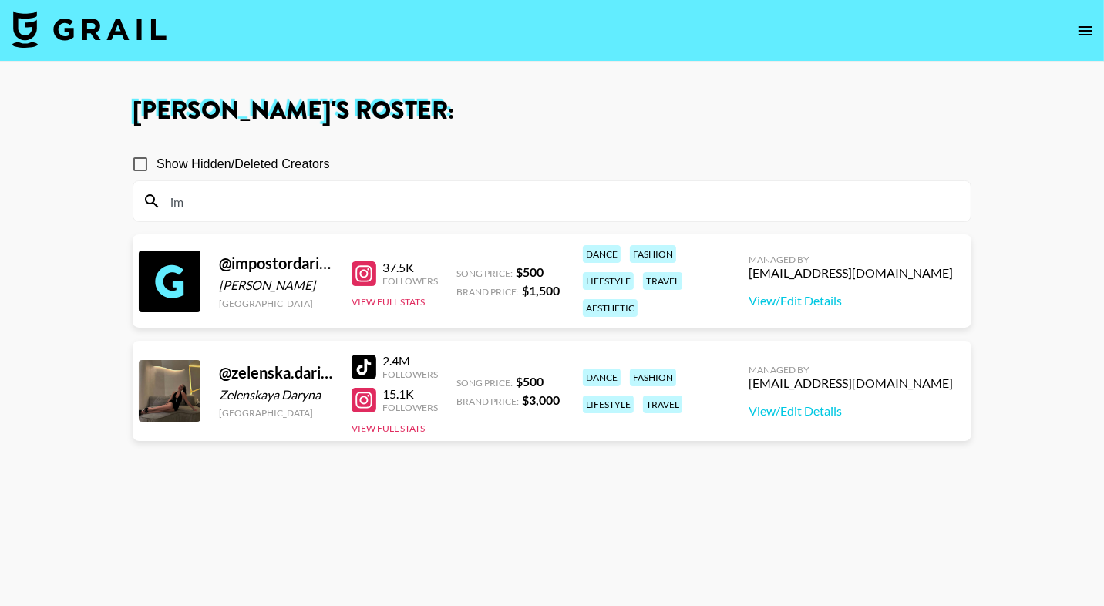
type input "i"
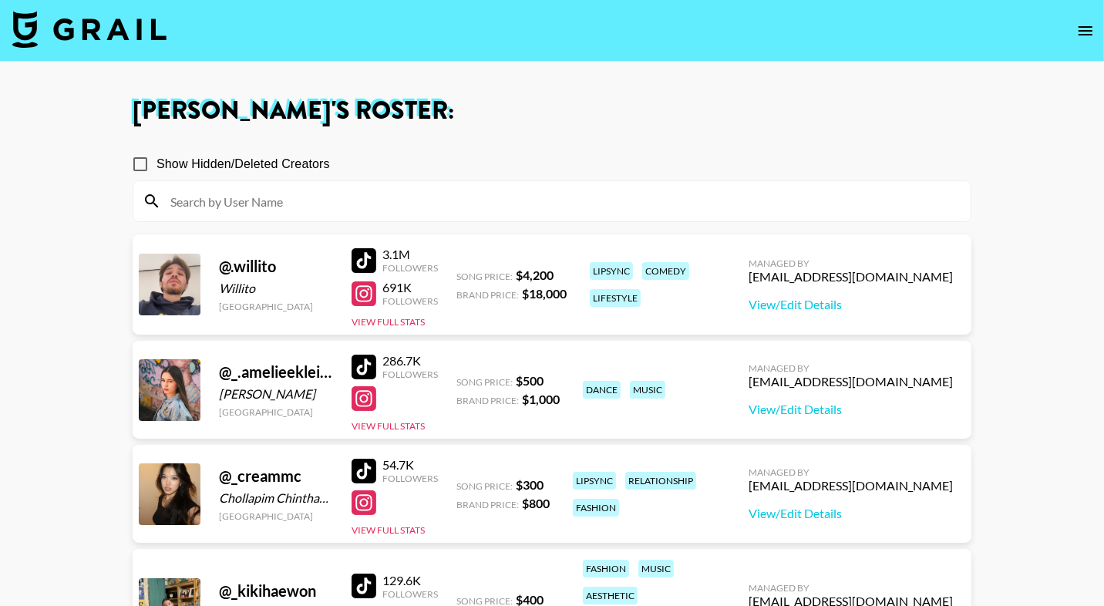
click at [1083, 37] on icon "open drawer" at bounding box center [1085, 31] width 19 height 19
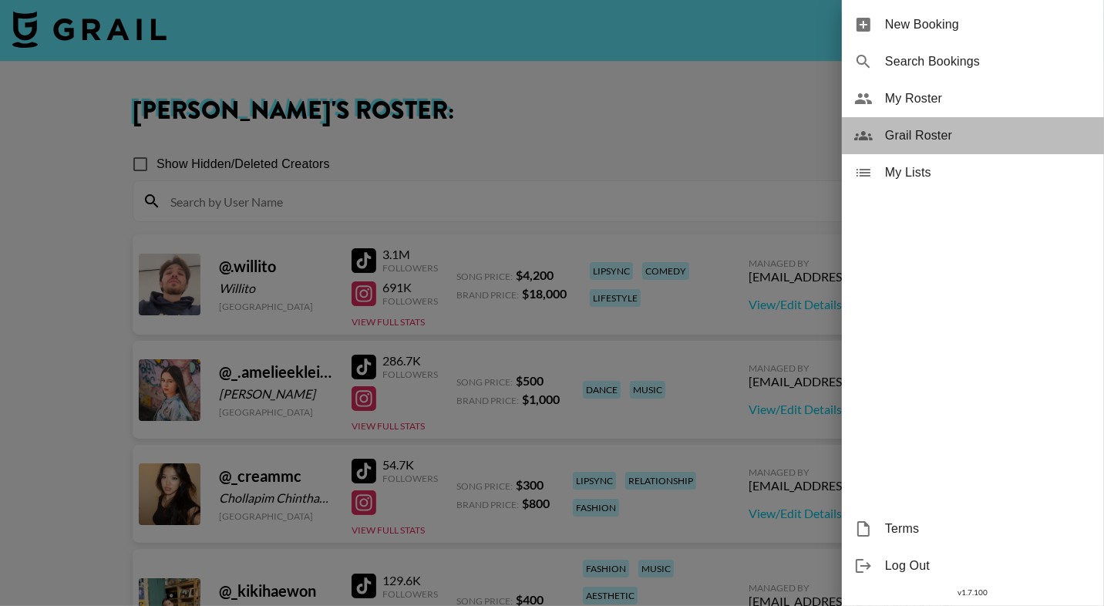
click at [968, 133] on span "Grail Roster" at bounding box center [988, 135] width 207 height 19
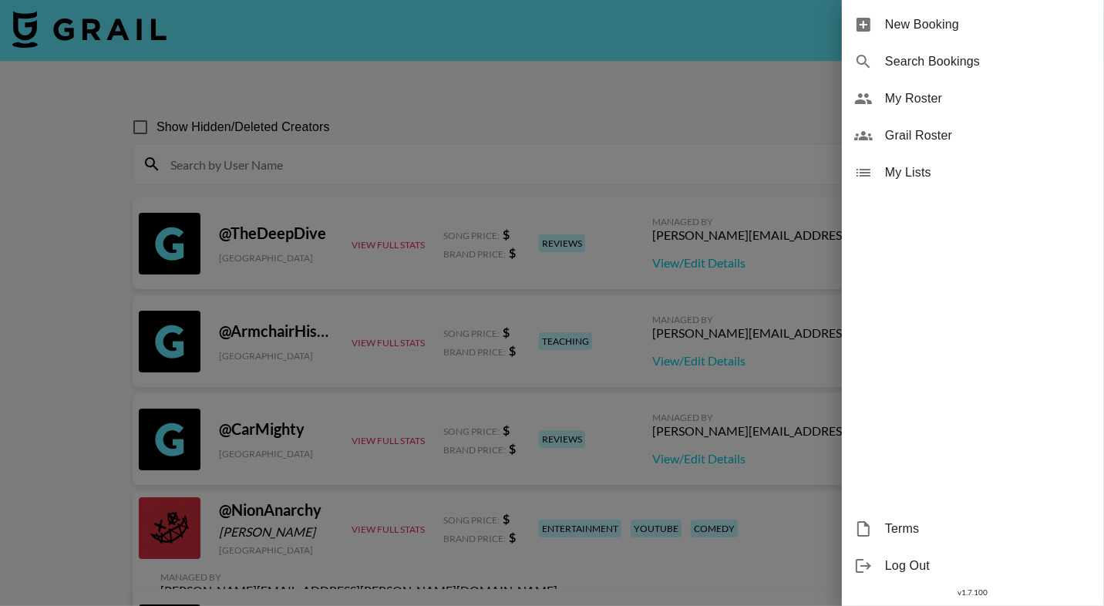
click at [598, 231] on div at bounding box center [552, 303] width 1104 height 606
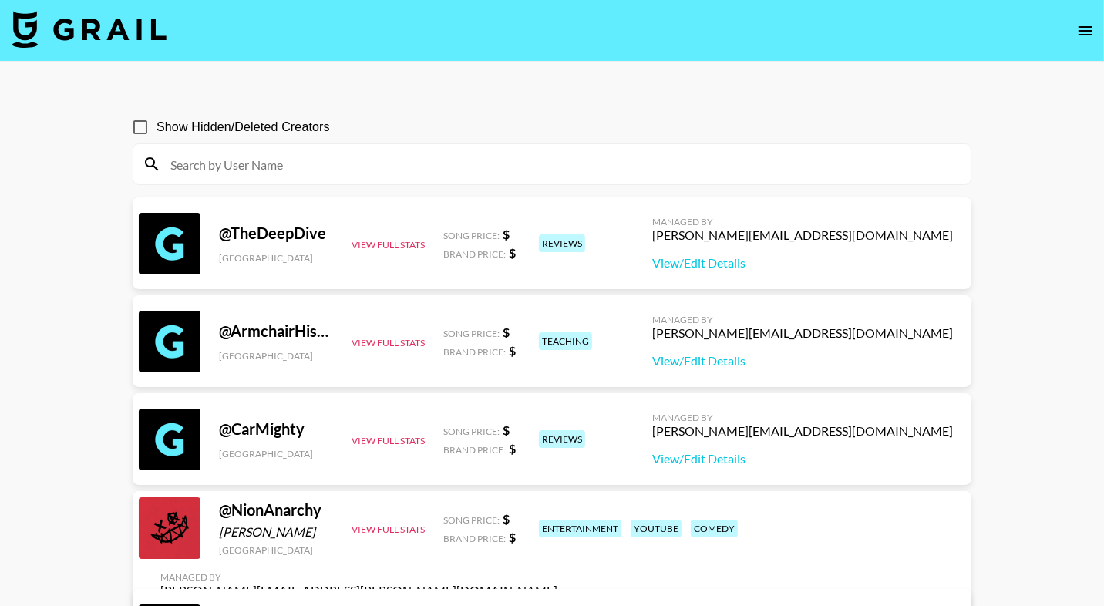
click at [618, 165] on input at bounding box center [561, 164] width 800 height 25
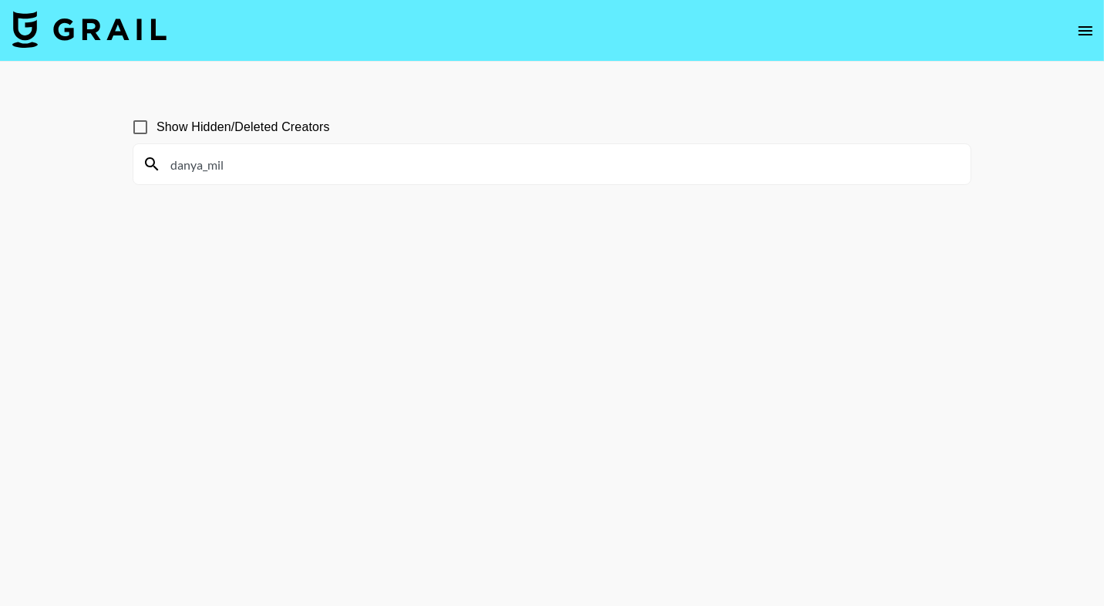
drag, startPoint x: 206, startPoint y: 160, endPoint x: 163, endPoint y: 159, distance: 43.2
click at [163, 159] on input "danya_mil" at bounding box center [561, 164] width 800 height 25
type input "impo"
click at [205, 163] on input "impo" at bounding box center [561, 164] width 800 height 25
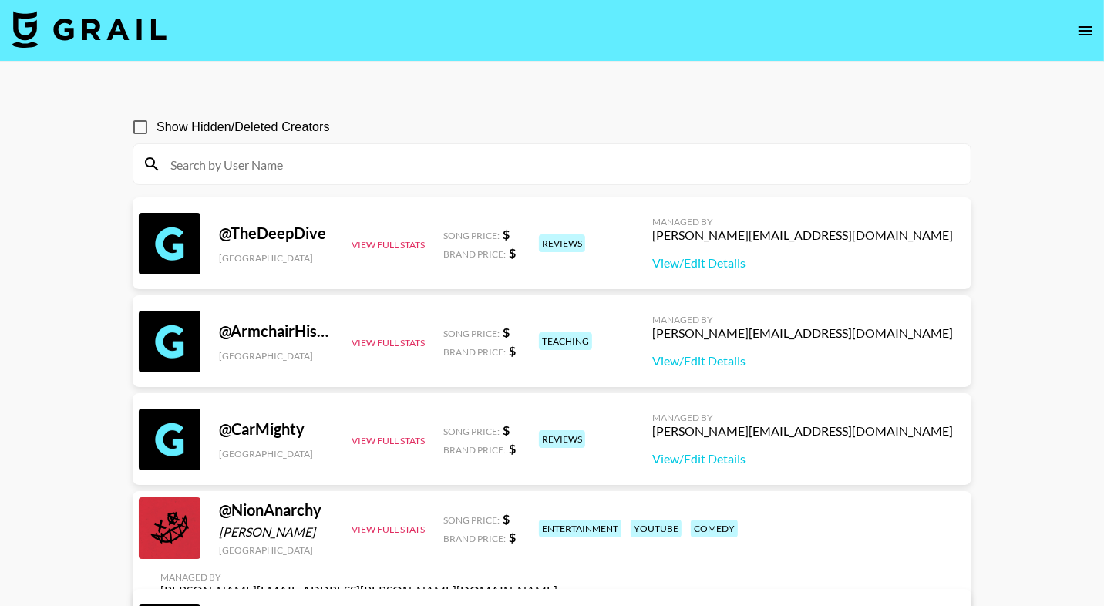
click at [141, 20] on img at bounding box center [89, 29] width 154 height 37
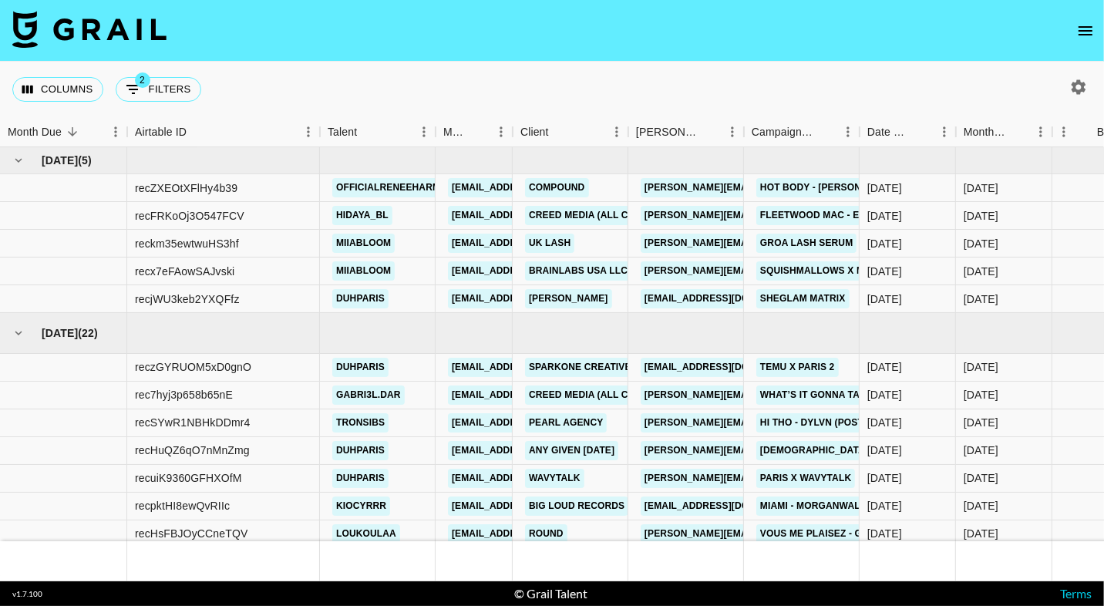
click at [1101, 25] on nav at bounding box center [552, 31] width 1104 height 62
click at [1075, 32] on button "open drawer" at bounding box center [1085, 30] width 31 height 31
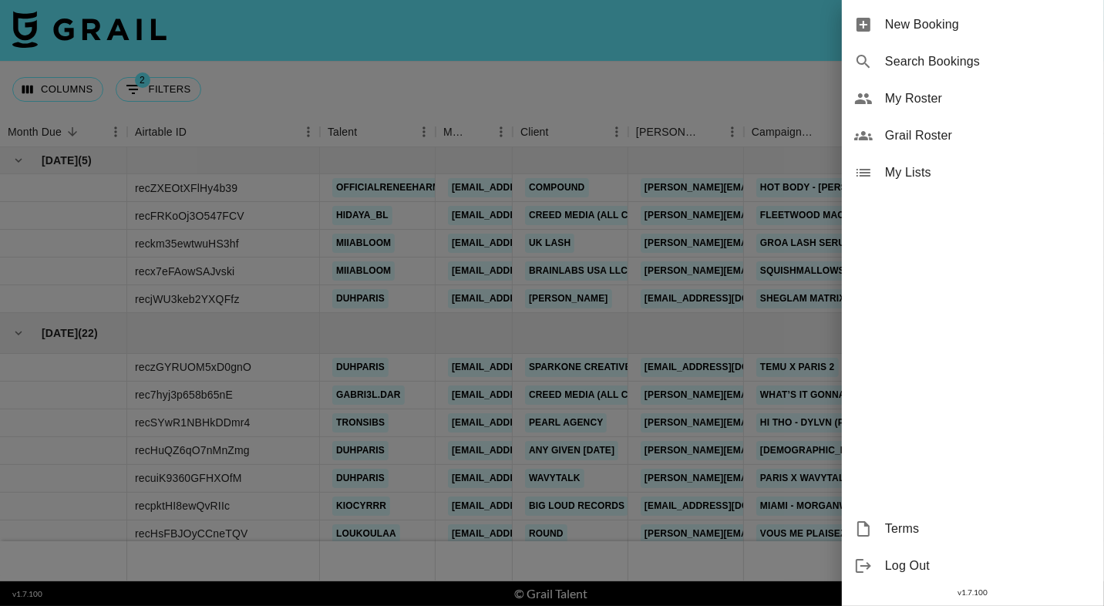
click at [914, 87] on div "My Roster" at bounding box center [973, 98] width 262 height 37
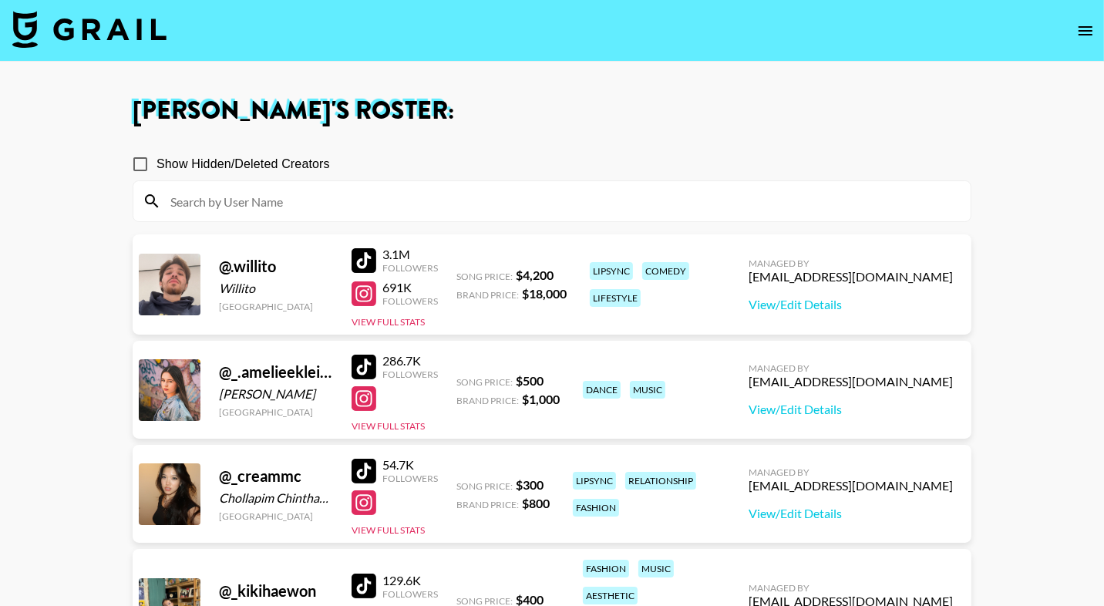
click at [483, 207] on input at bounding box center [561, 201] width 800 height 25
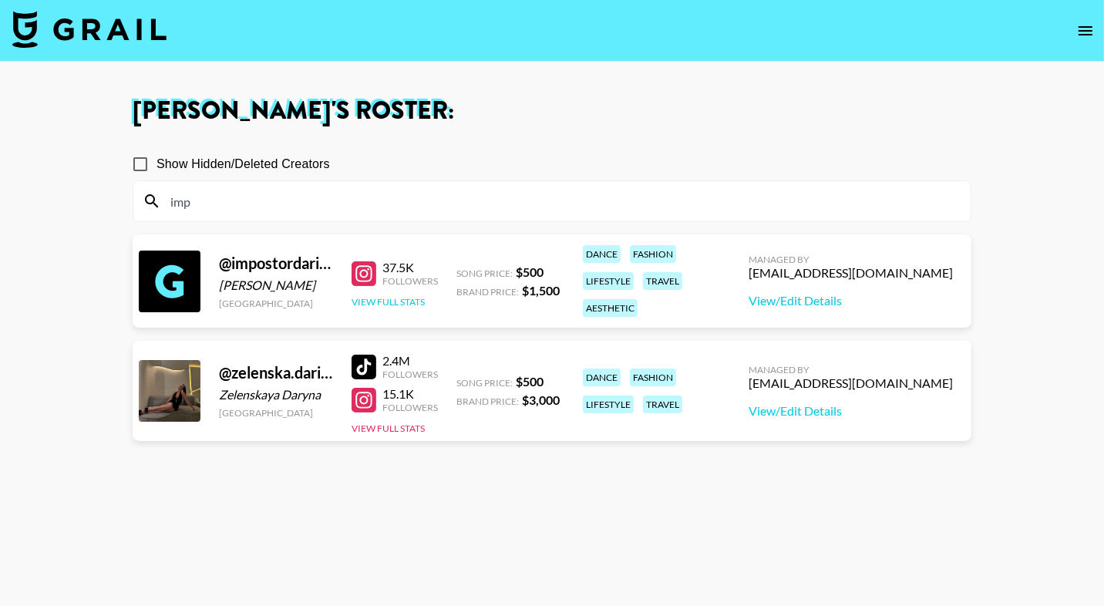
type input "imp"
click at [386, 302] on button "View Full Stats" at bounding box center [388, 302] width 73 height 12
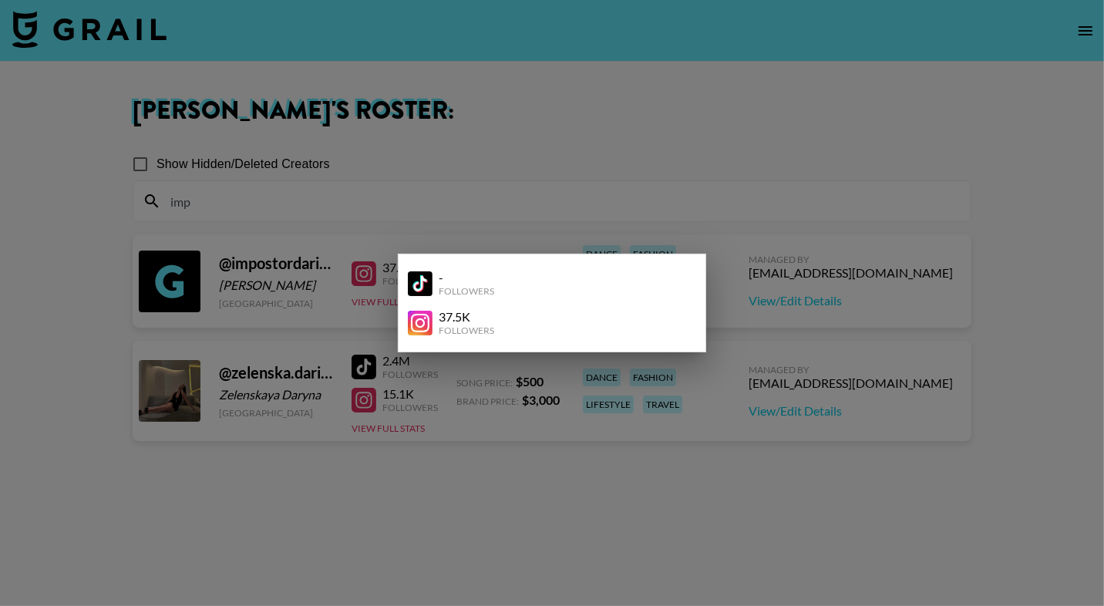
click at [433, 221] on div at bounding box center [552, 303] width 1104 height 606
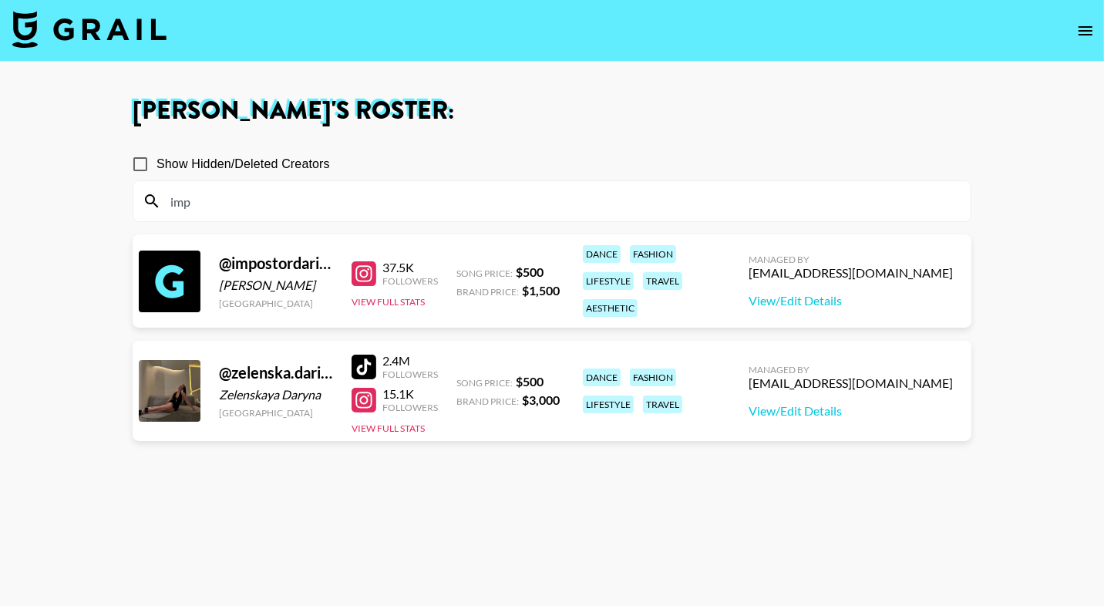
click at [218, 212] on input "imp" at bounding box center [561, 201] width 800 height 25
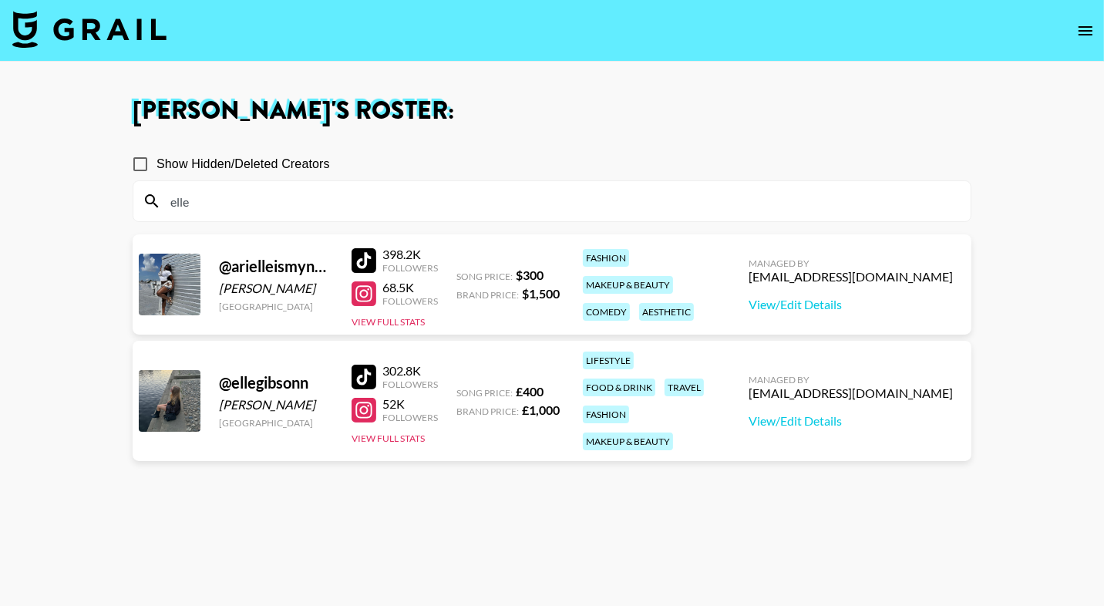
click at [222, 192] on input "elle" at bounding box center [561, 201] width 800 height 25
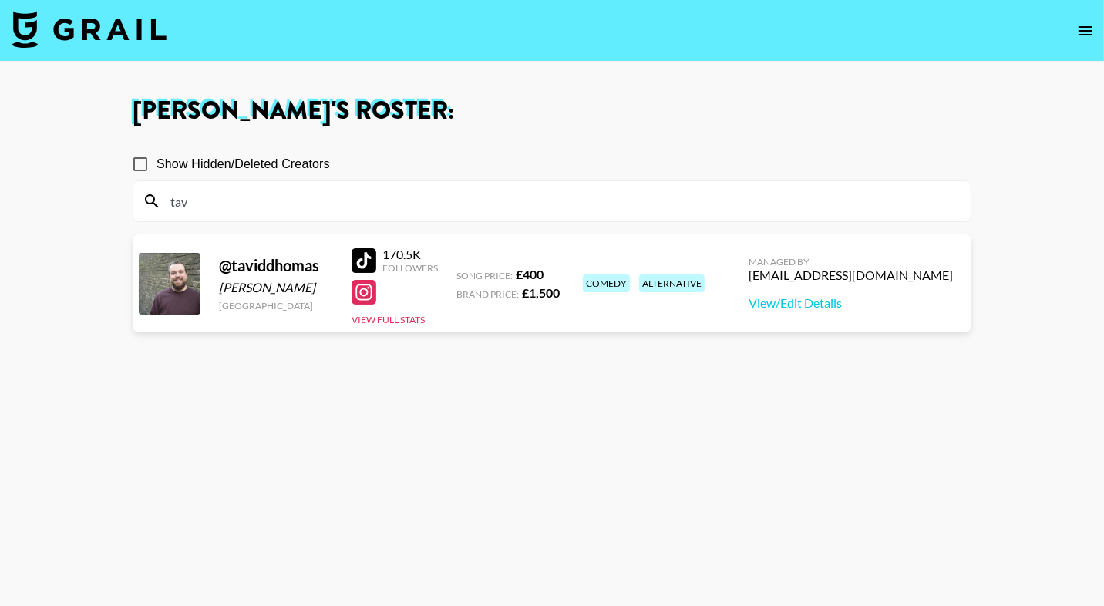
type input "tav"
click at [226, 195] on input "tav" at bounding box center [561, 201] width 800 height 25
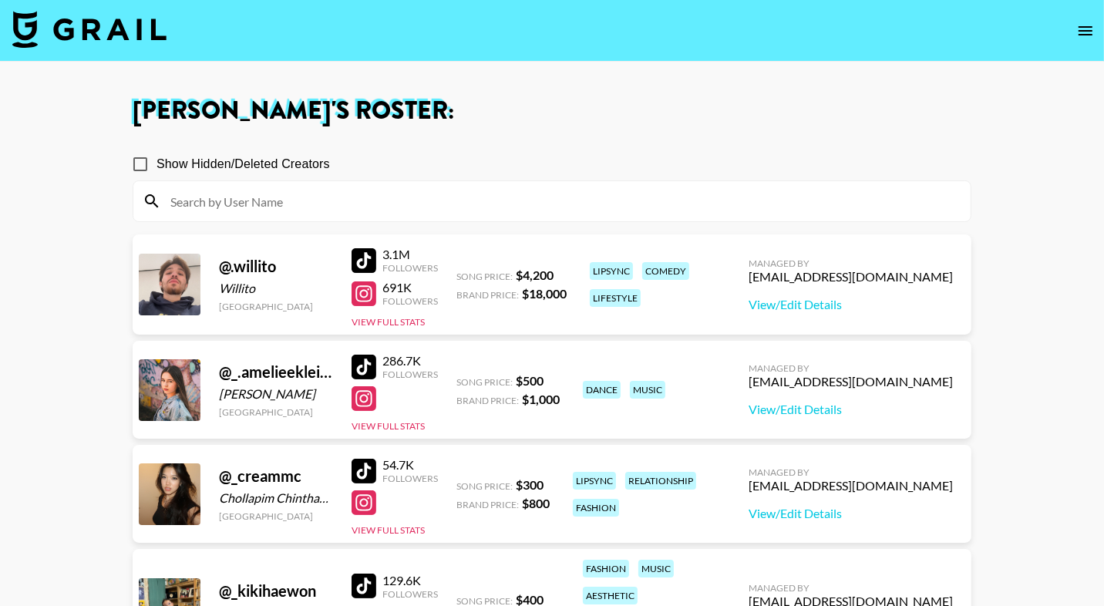
click at [103, 46] on img at bounding box center [89, 29] width 154 height 37
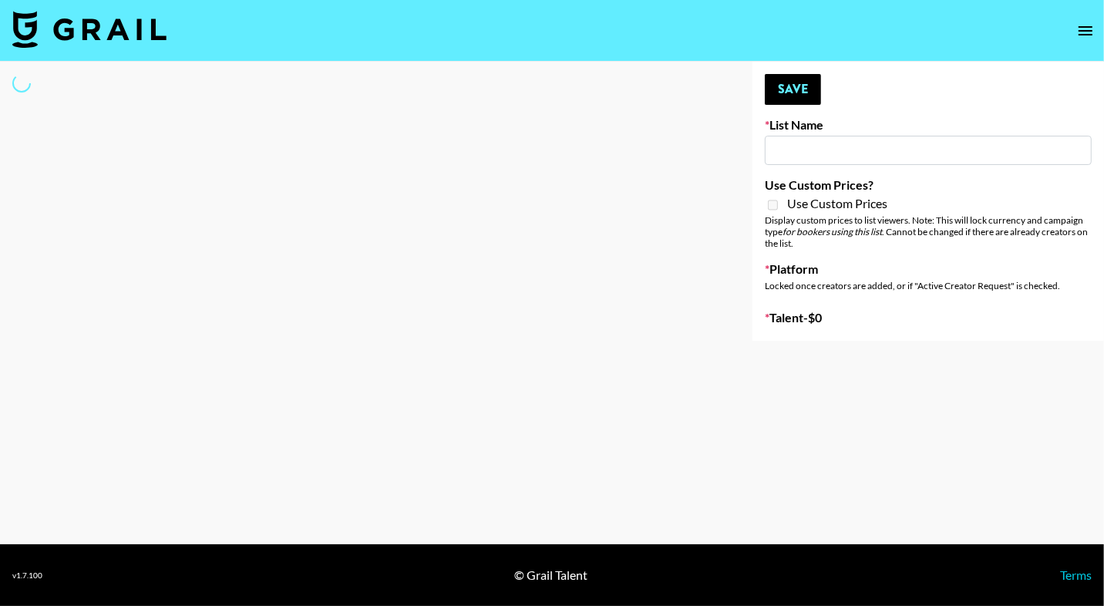
type input "Content Labs for Canva"
select select "Brand"
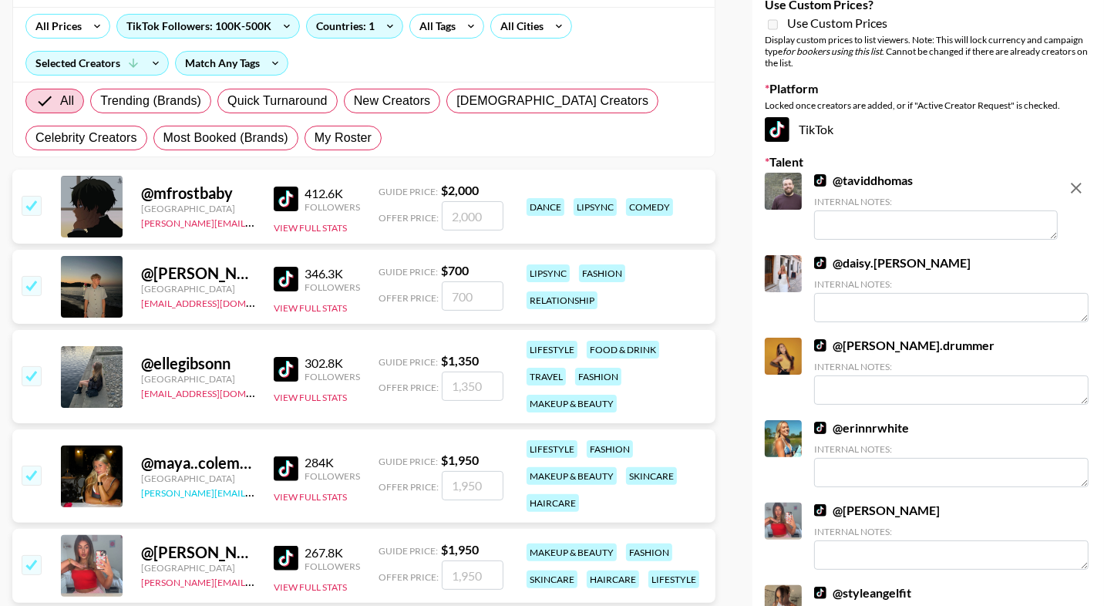
scroll to position [251, 0]
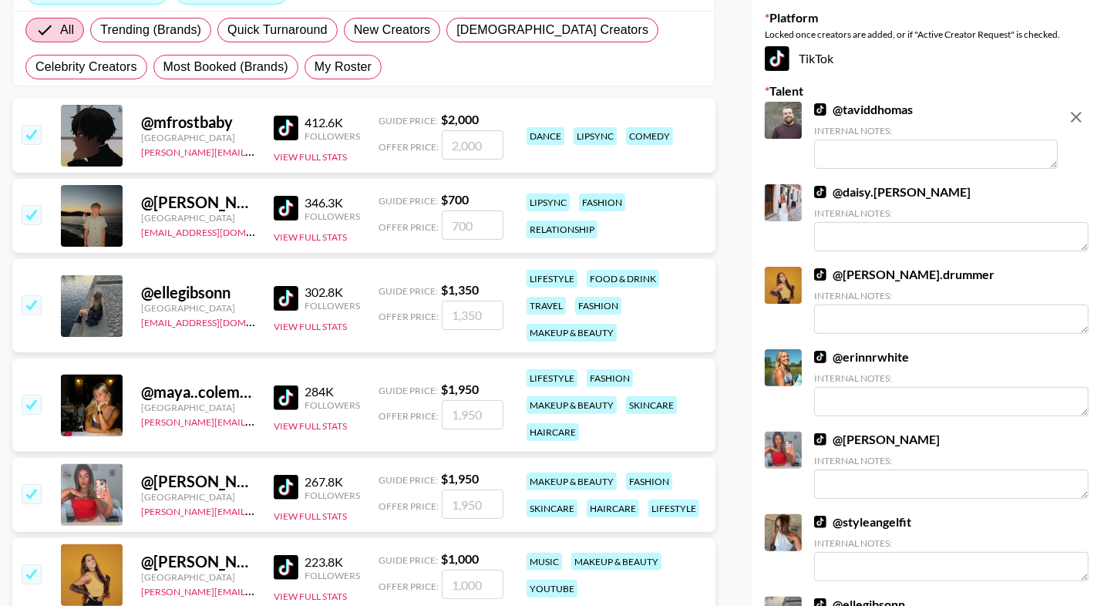
click at [271, 292] on div "@ ellegibsonn United Kingdom ehartney@grail-talent.com 302.8K Followers View Fu…" at bounding box center [363, 305] width 703 height 93
click at [285, 291] on img at bounding box center [286, 298] width 25 height 25
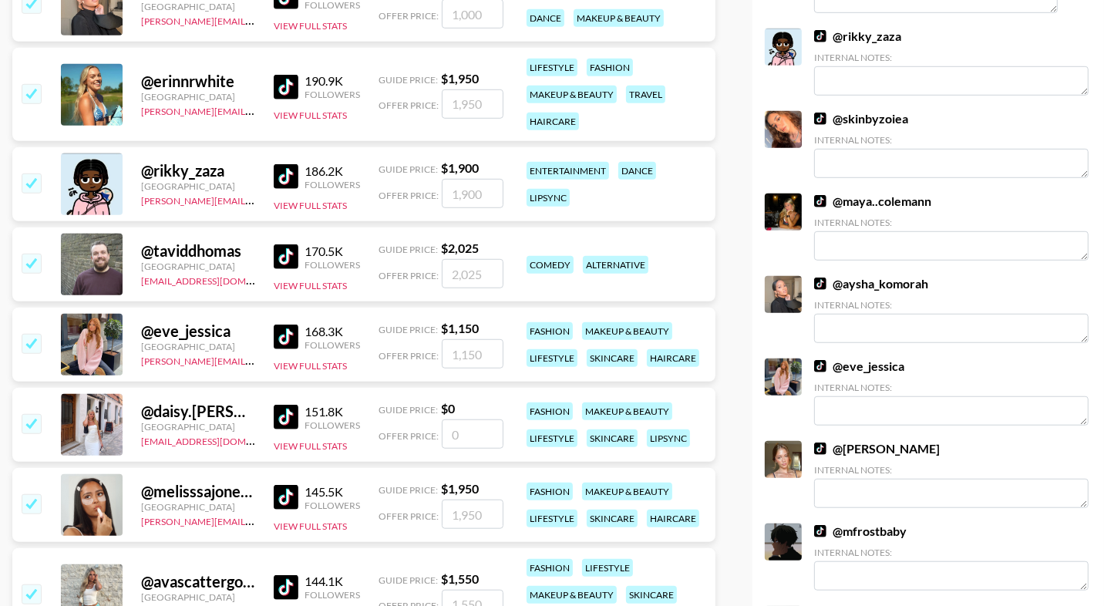
scroll to position [1384, 0]
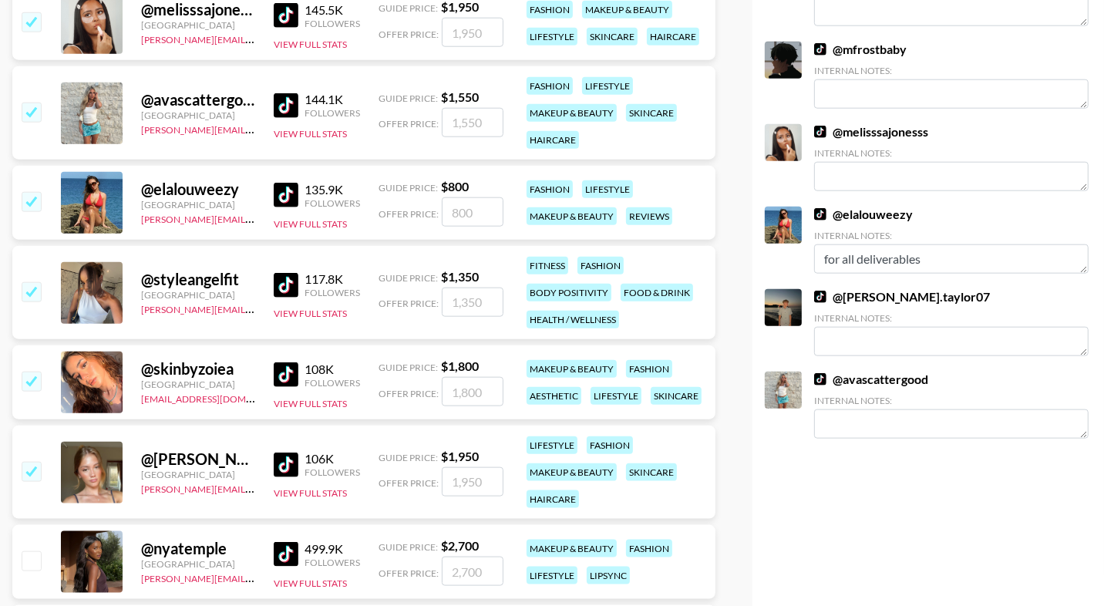
click at [466, 124] on input "number" at bounding box center [473, 122] width 62 height 29
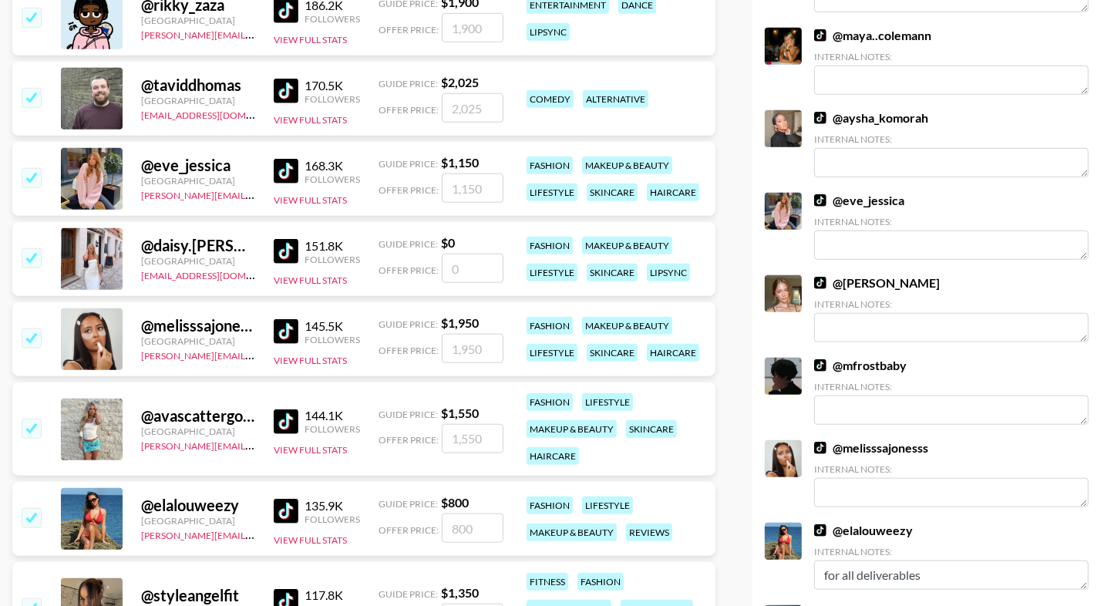
scroll to position [957, 0]
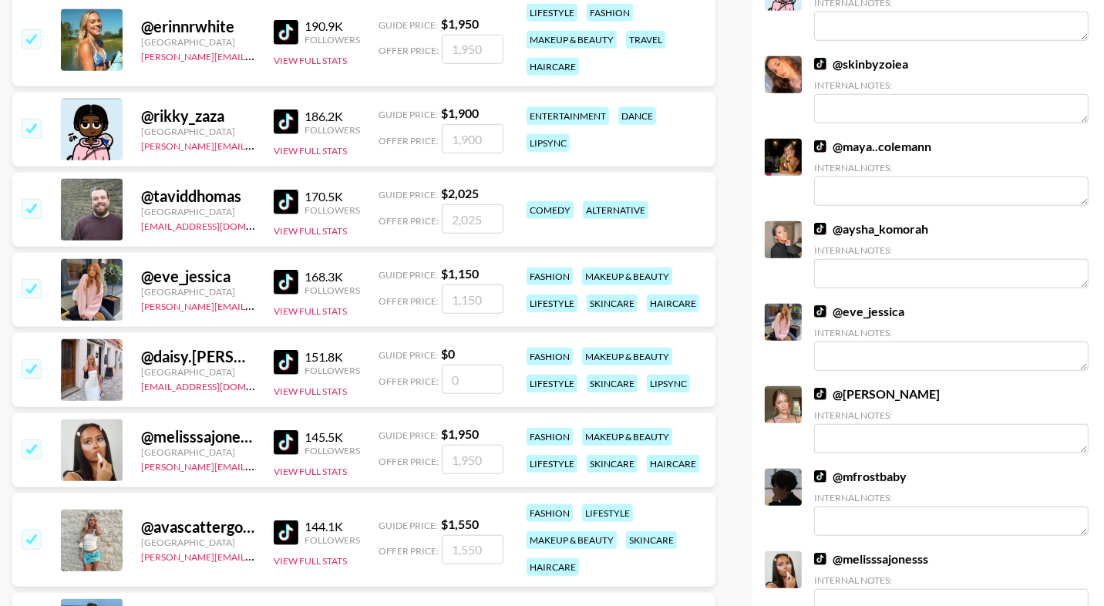
click at [283, 190] on img at bounding box center [286, 202] width 25 height 25
